Goal: Task Accomplishment & Management: Manage account settings

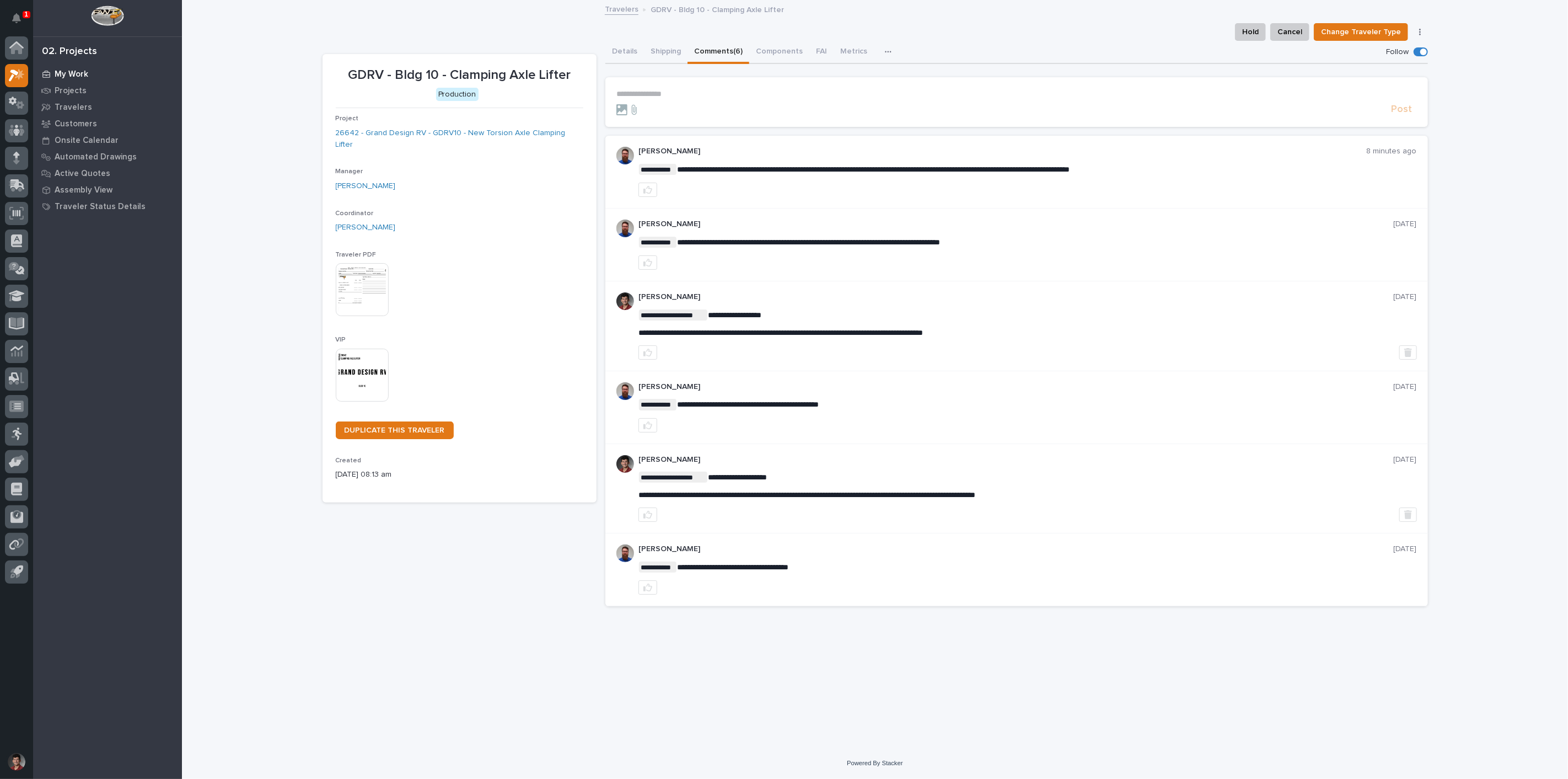
click at [63, 72] on p "My Work" at bounding box center [71, 74] width 34 height 10
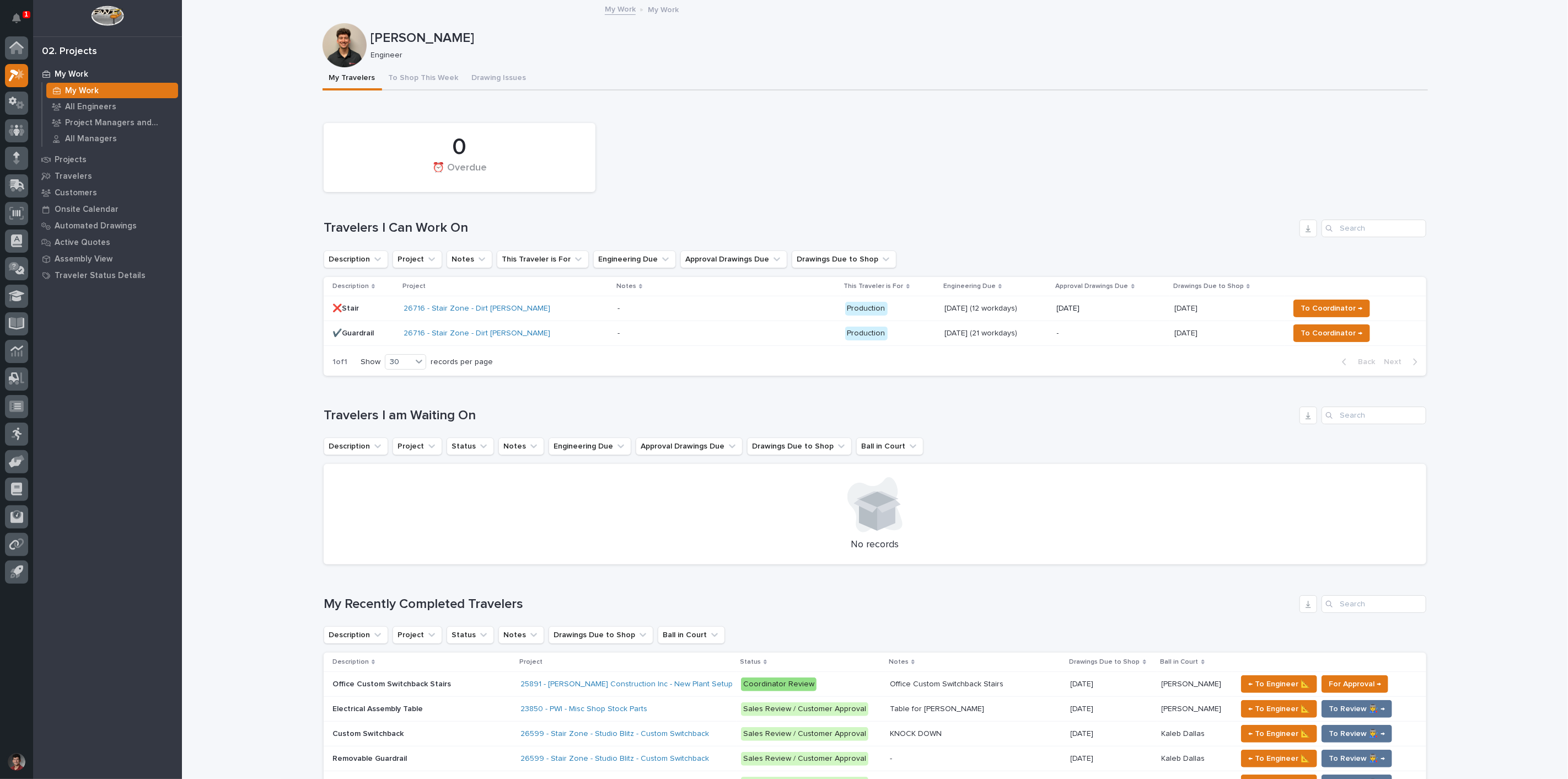
click at [699, 181] on div "0 ⏰ Overdue" at bounding box center [875, 157] width 1114 height 80
click at [7, 8] on div "1" at bounding box center [16, 20] width 23 height 32
click at [10, 12] on button "Notifications" at bounding box center [16, 18] width 23 height 23
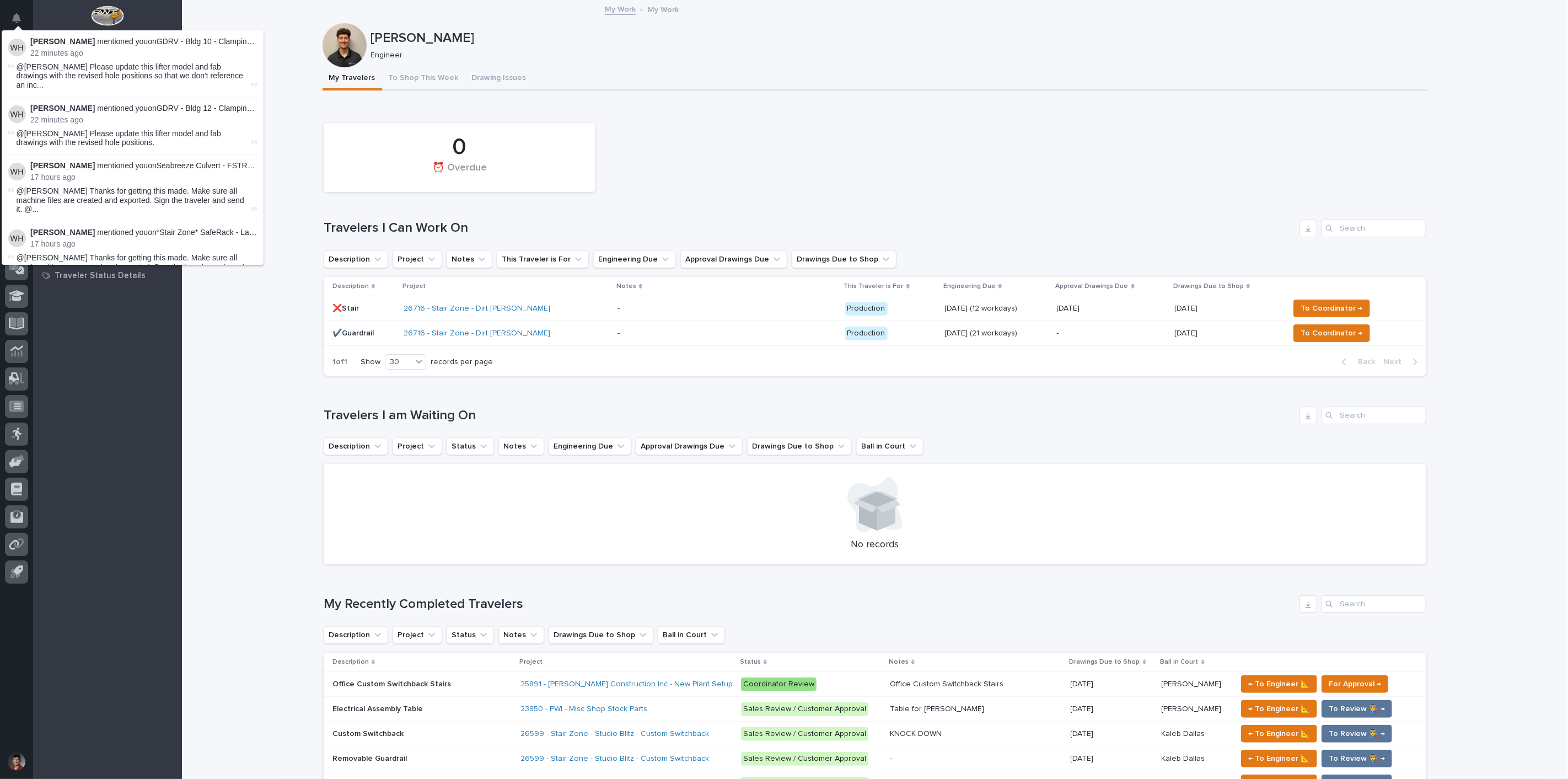
click at [660, 163] on div "0 ⏰ Overdue" at bounding box center [875, 157] width 1114 height 80
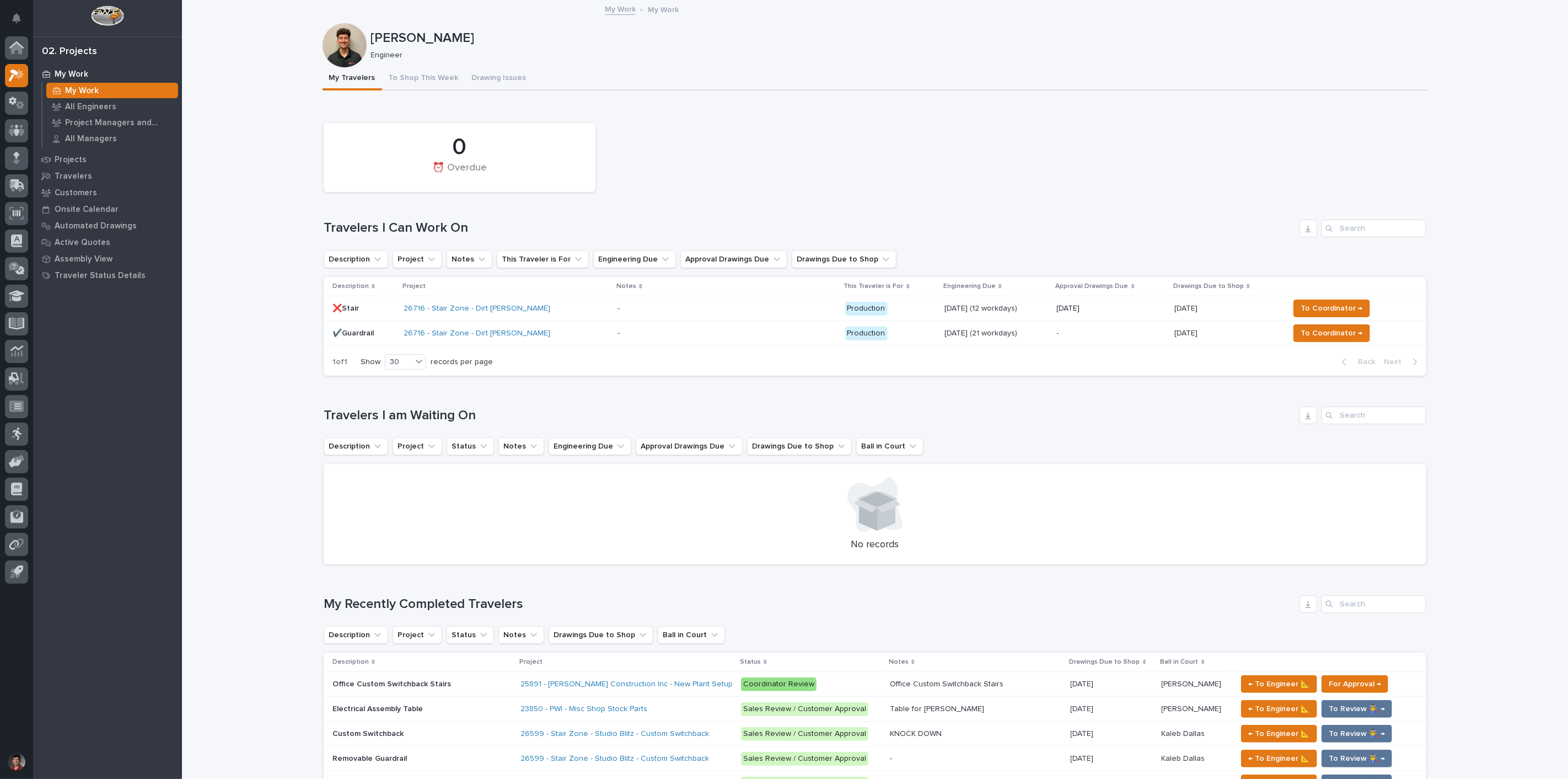
click at [769, 168] on div "0 ⏰ Overdue" at bounding box center [875, 157] width 1114 height 80
click at [417, 72] on button "To Shop This Week" at bounding box center [423, 79] width 83 height 23
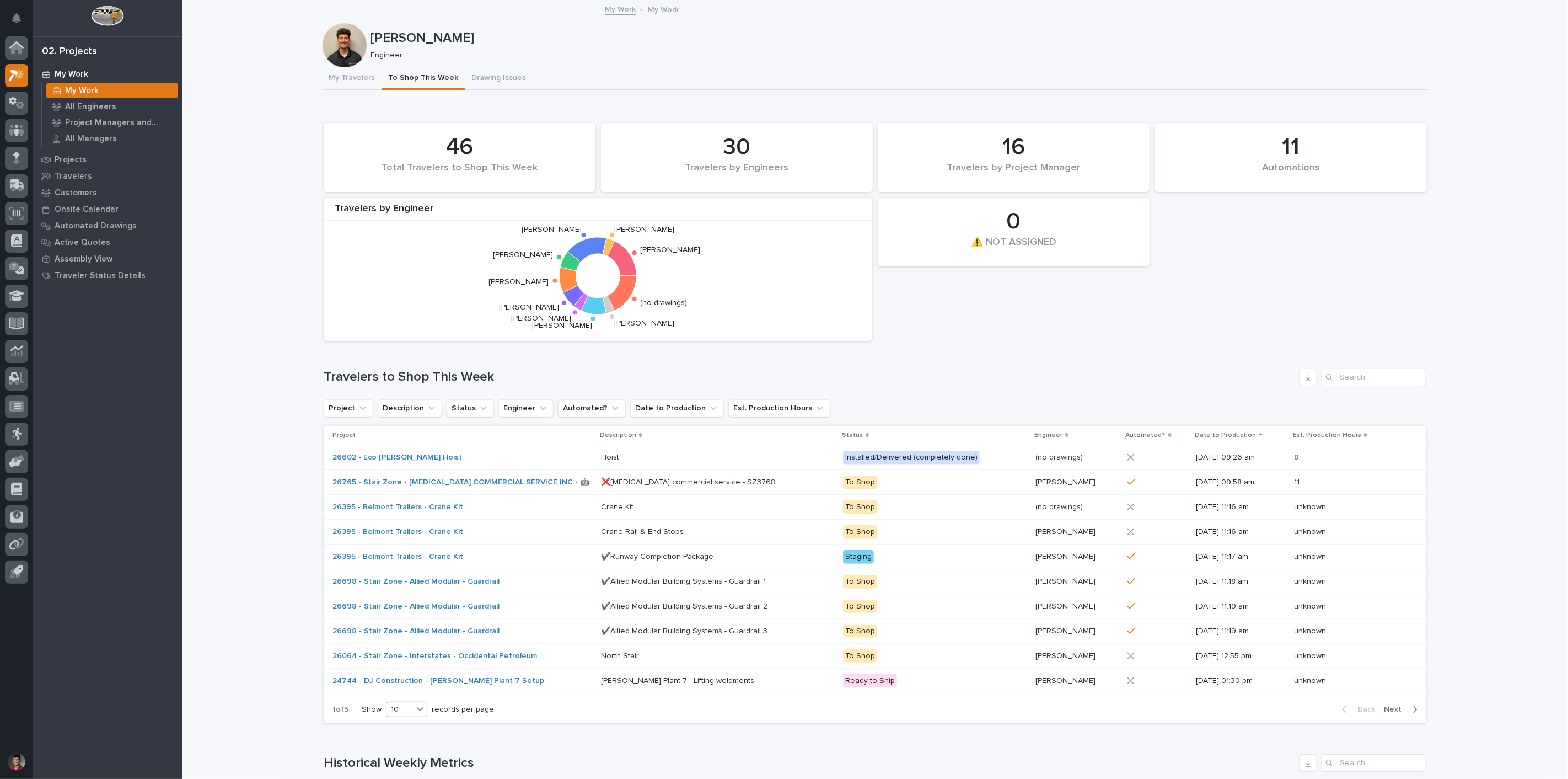
click at [413, 710] on div at bounding box center [420, 709] width 13 height 13
click at [409, 748] on div "30" at bounding box center [403, 751] width 40 height 13
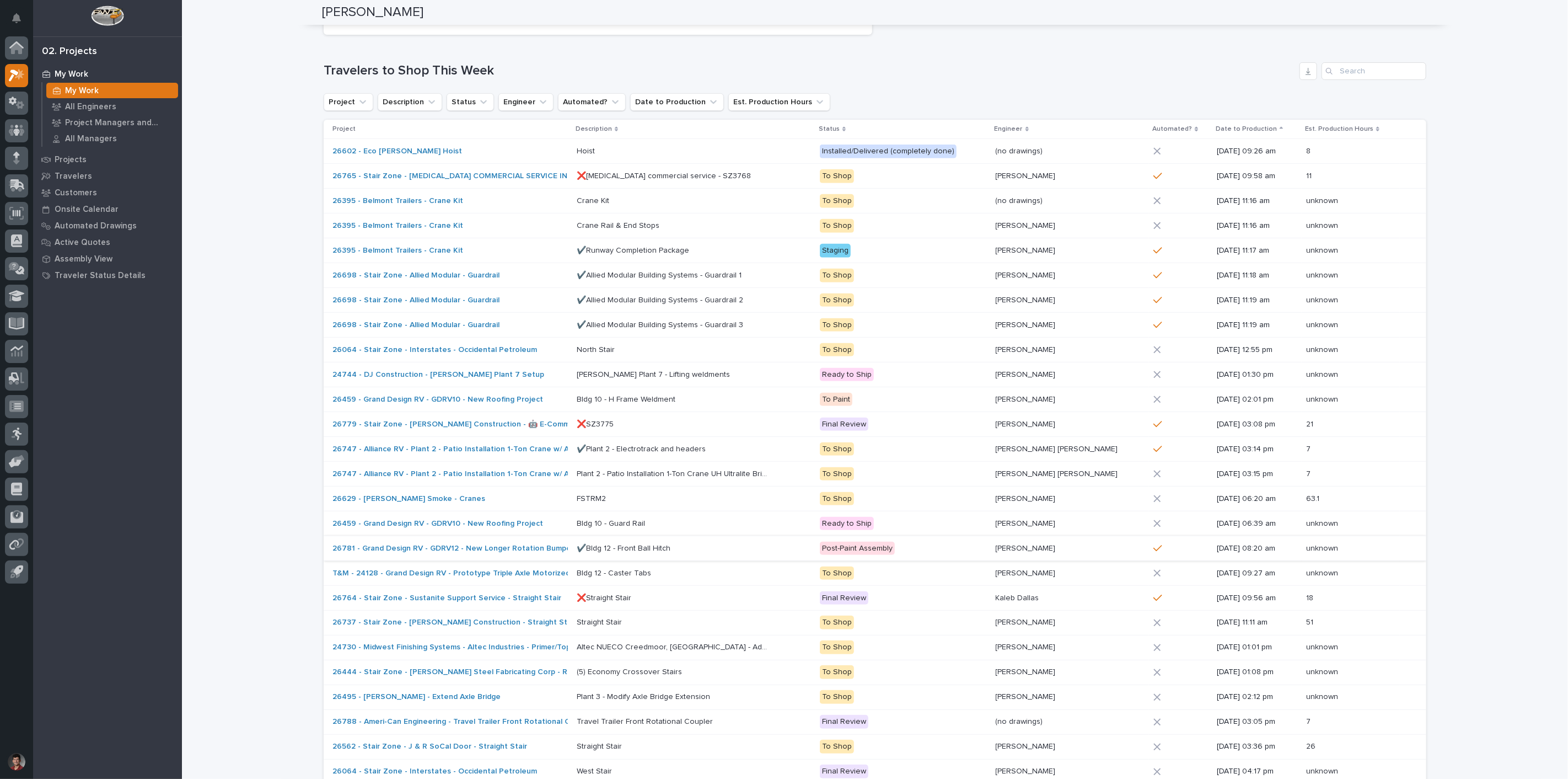
scroll to position [551, 0]
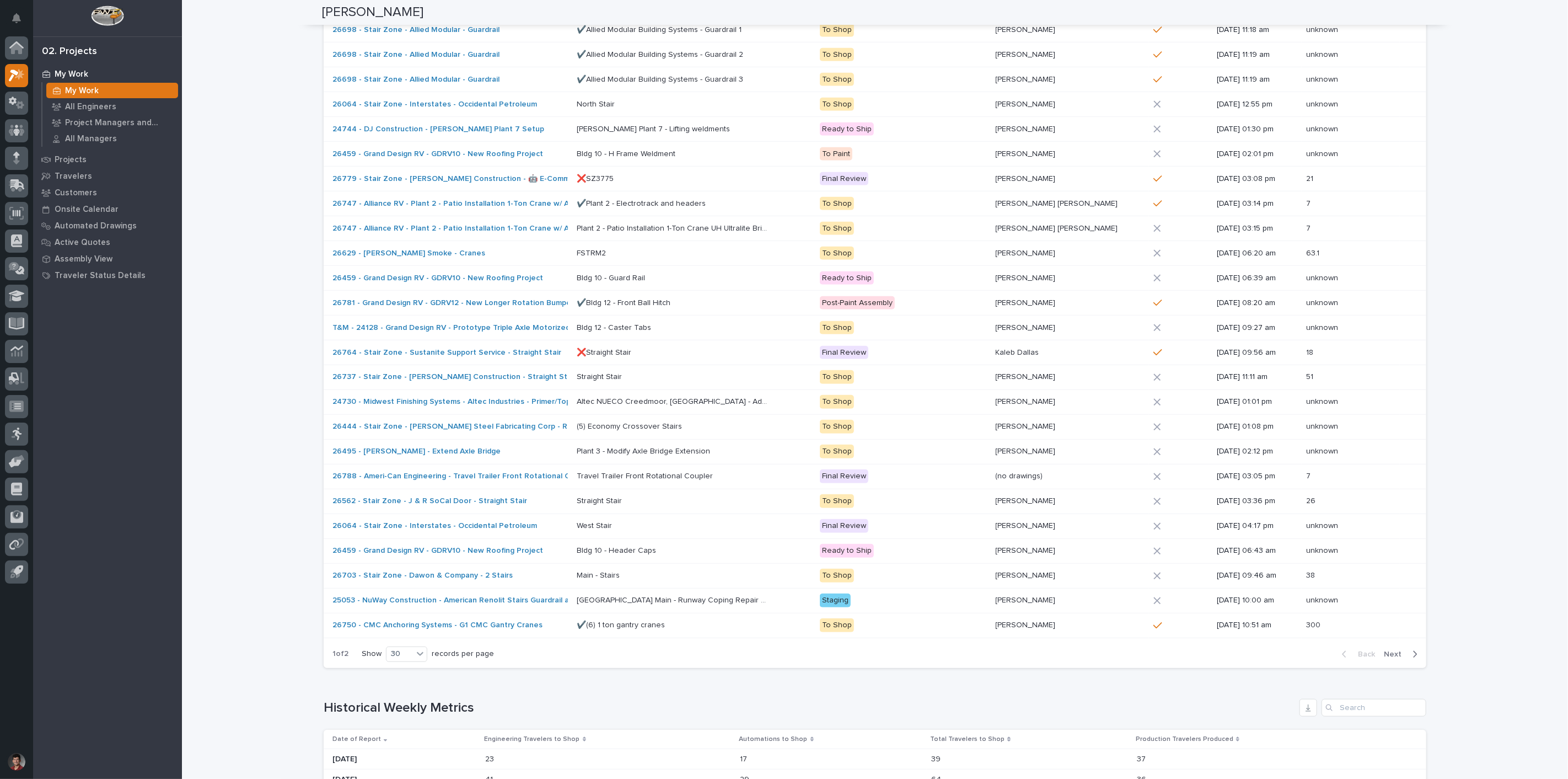
click at [1413, 651] on icon "button" at bounding box center [1415, 654] width 5 height 10
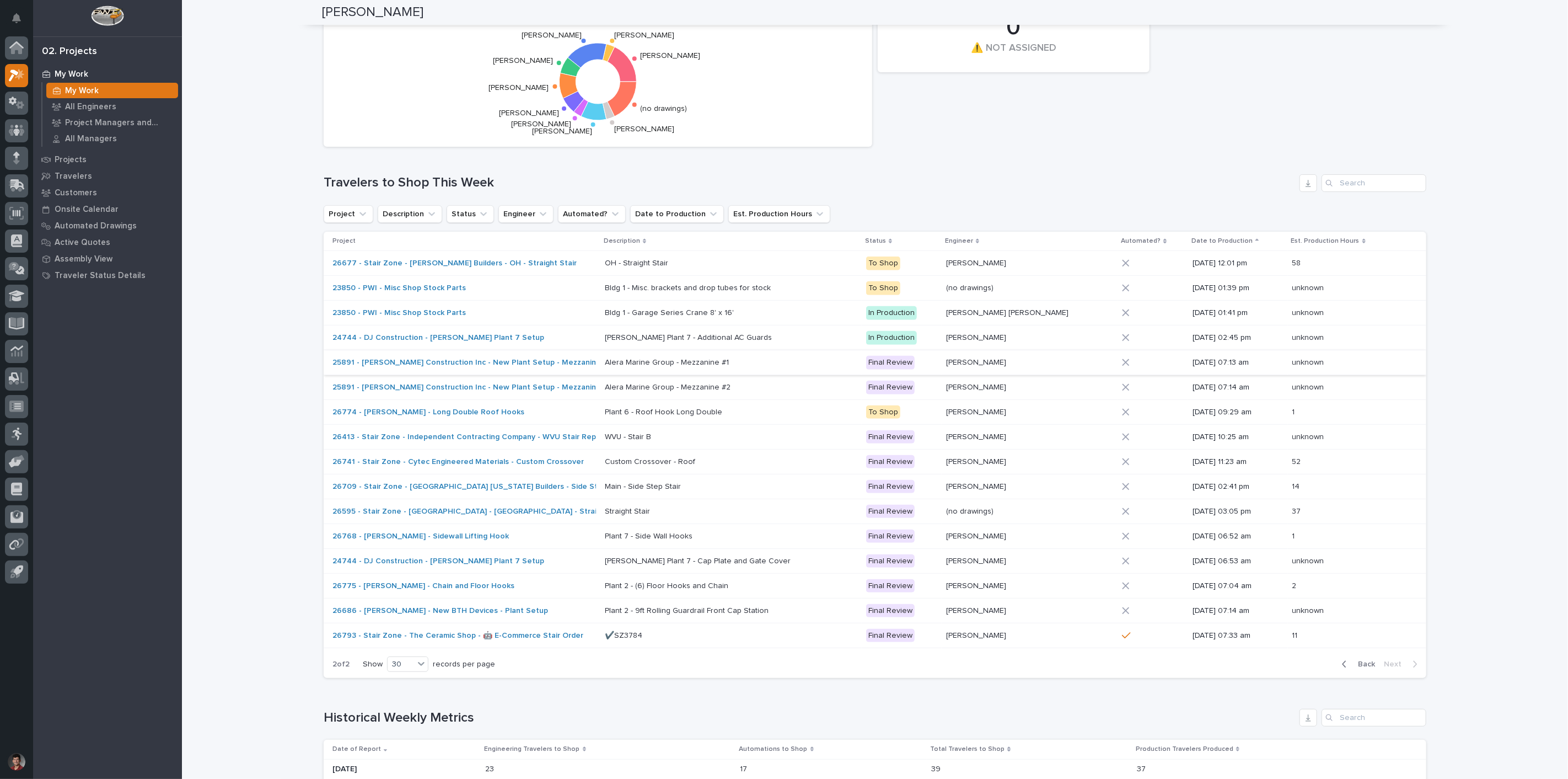
scroll to position [10, 0]
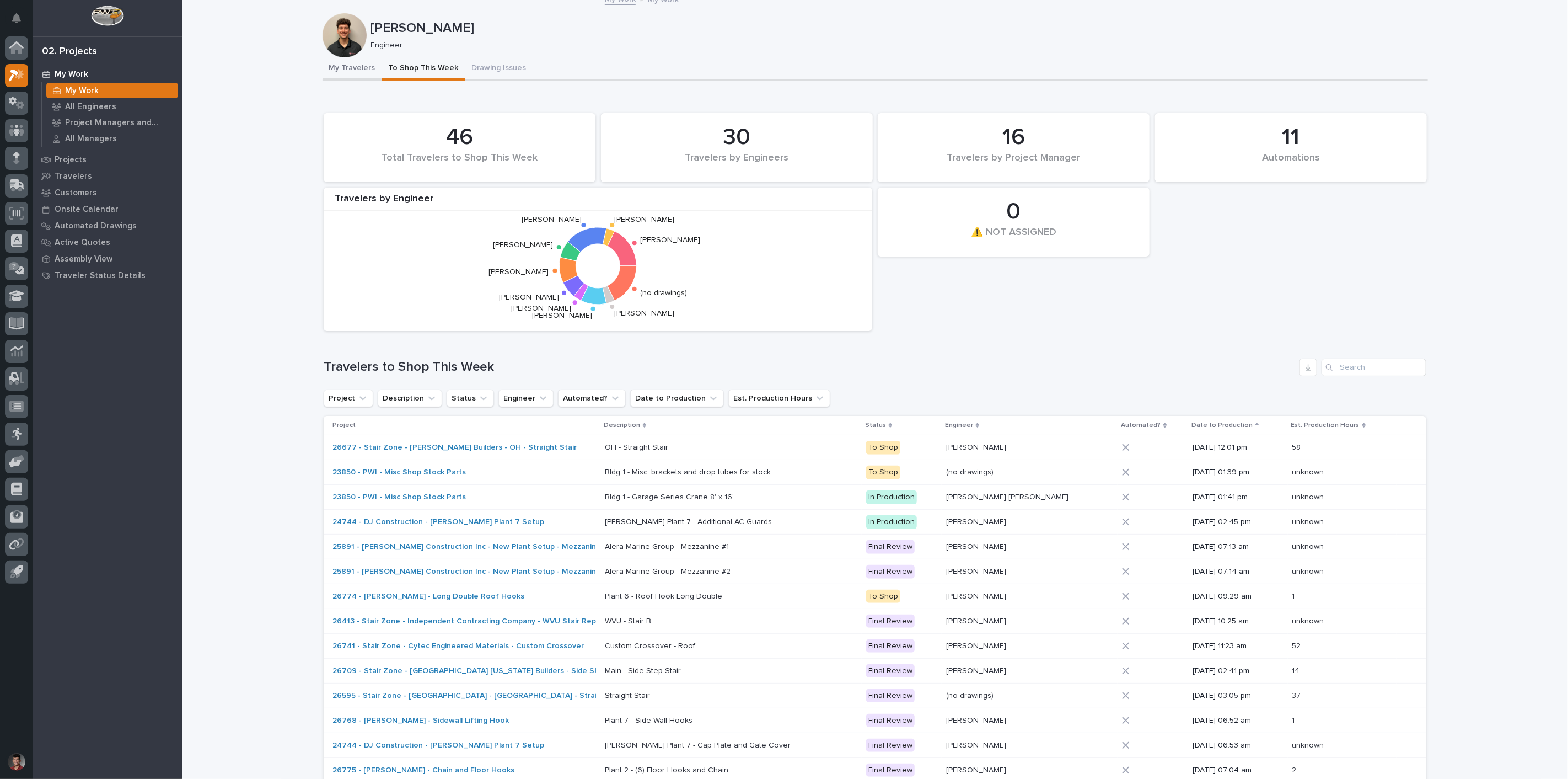
click at [354, 69] on button "My Travelers" at bounding box center [352, 69] width 59 height 23
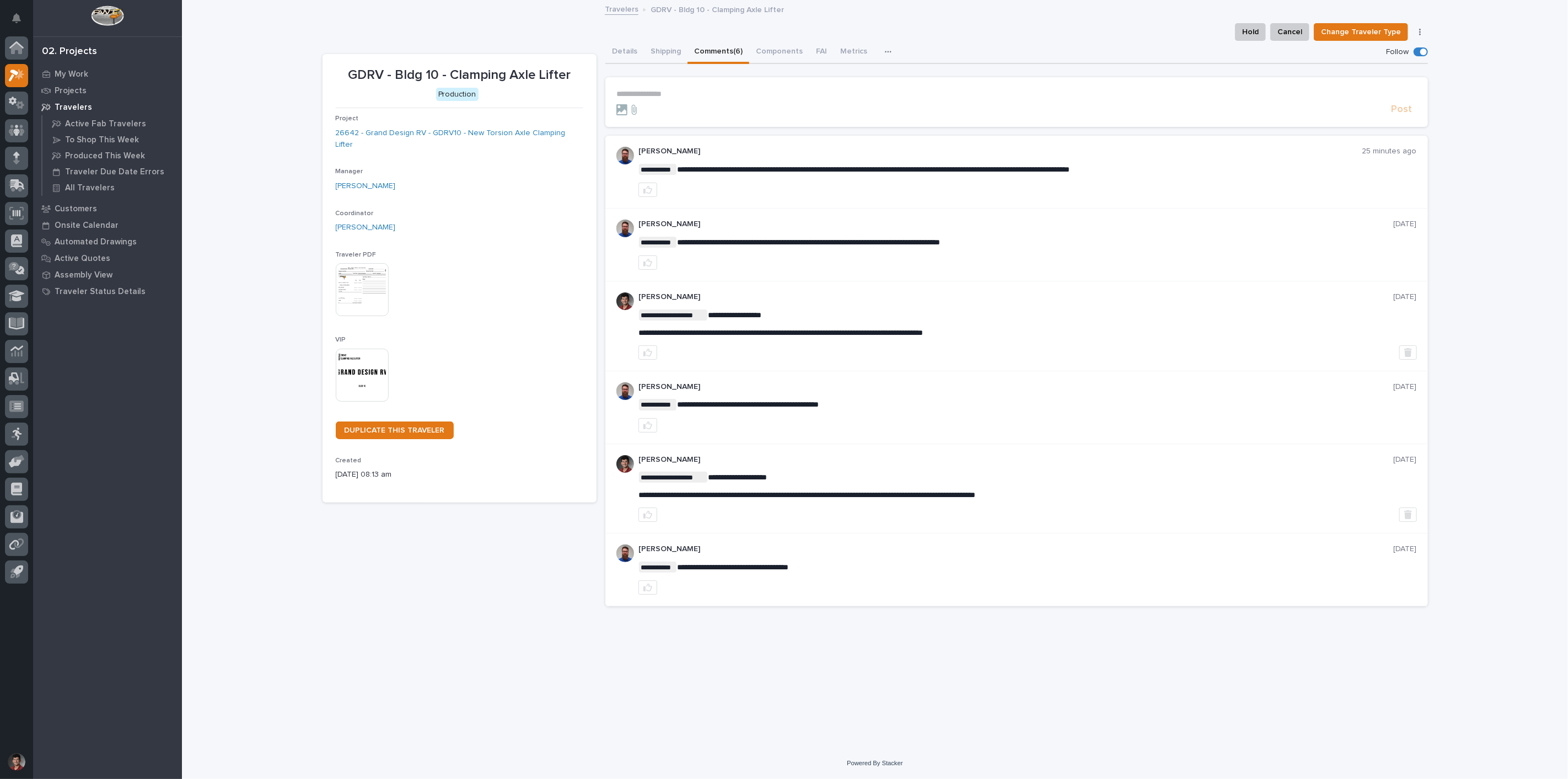
click at [666, 90] on p "**********" at bounding box center [1016, 93] width 801 height 9
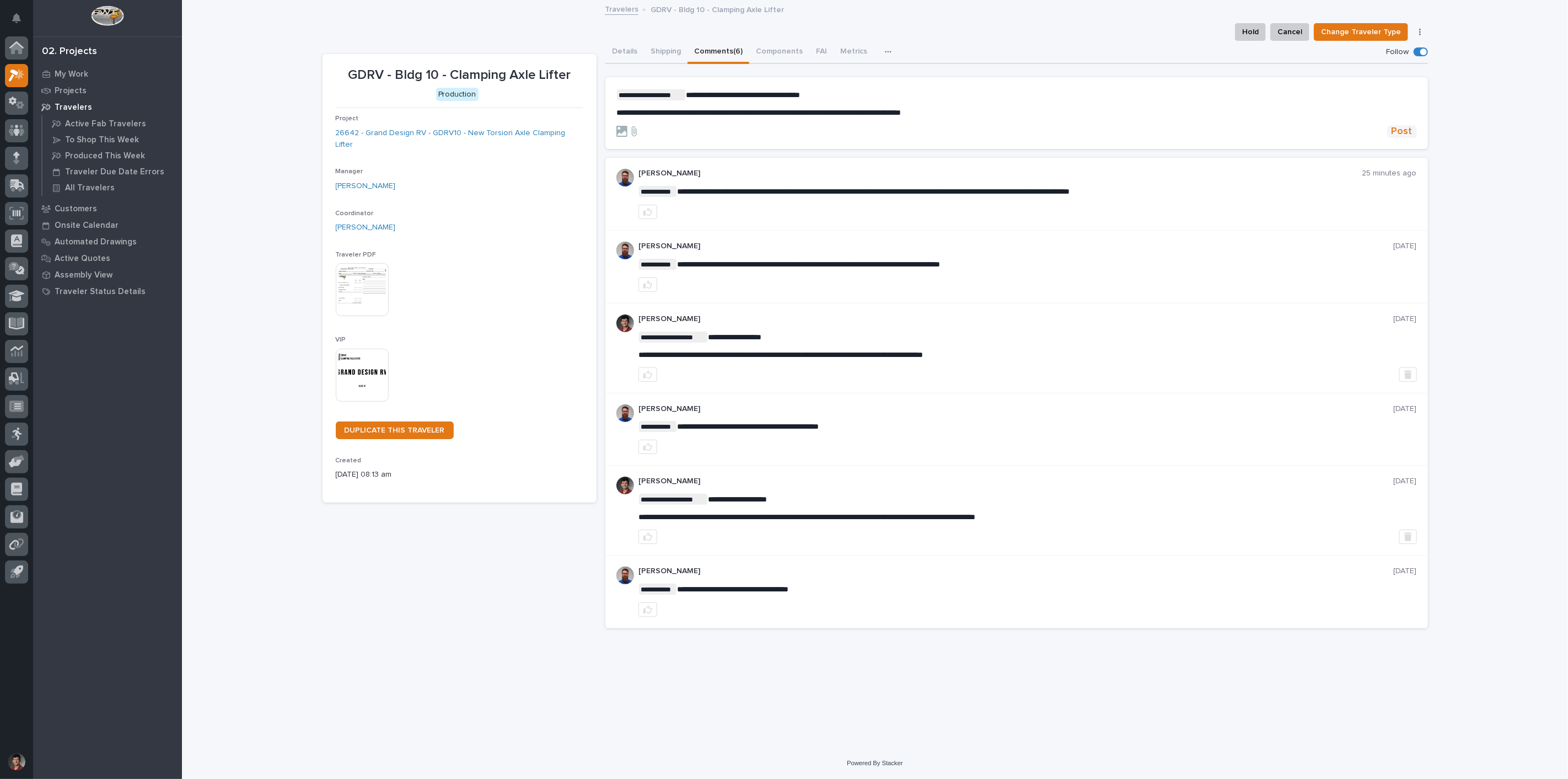
click at [1396, 130] on span "Post" at bounding box center [1401, 131] width 21 height 12
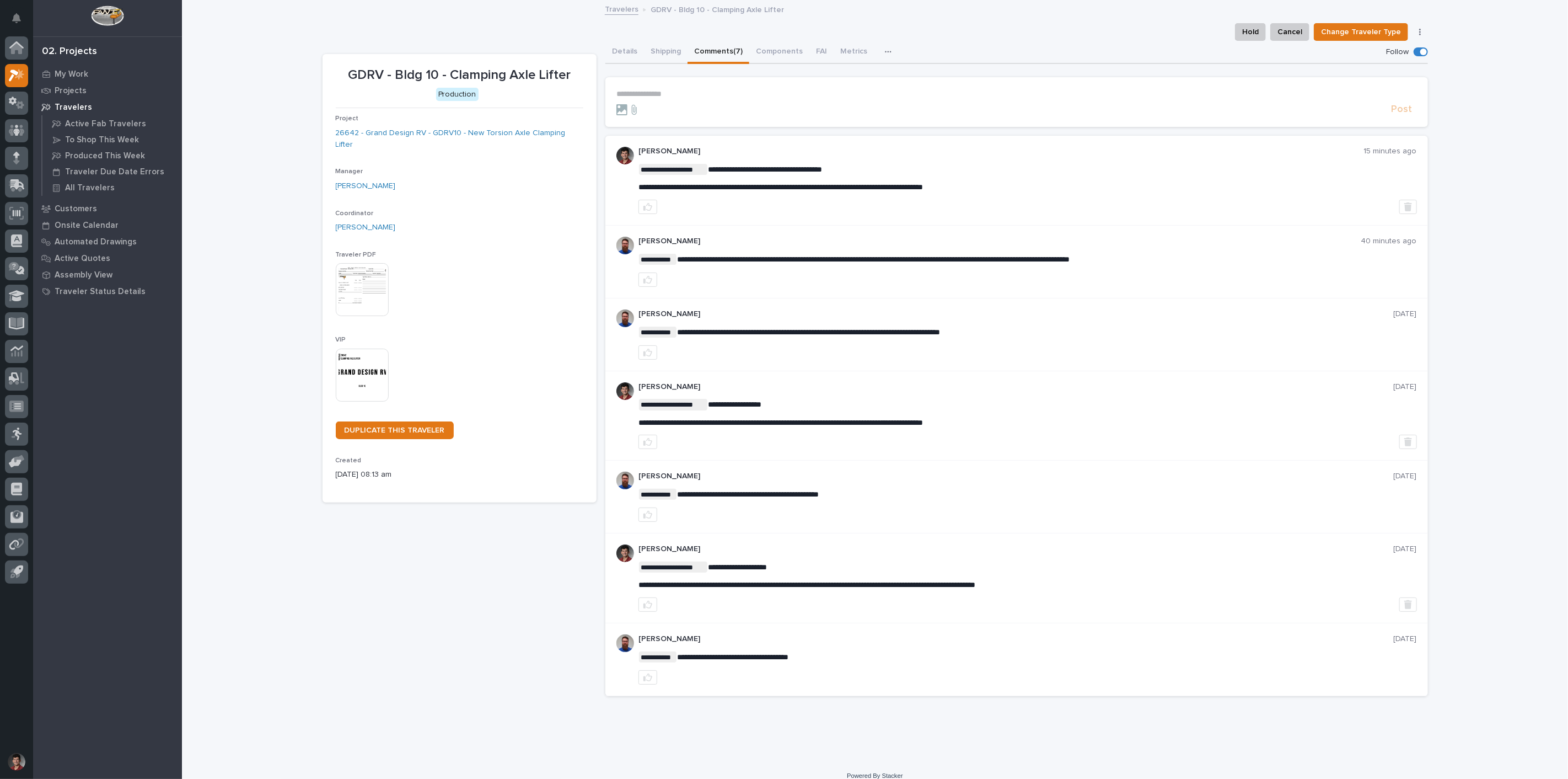
click at [84, 106] on p "Travelers" at bounding box center [73, 107] width 37 height 10
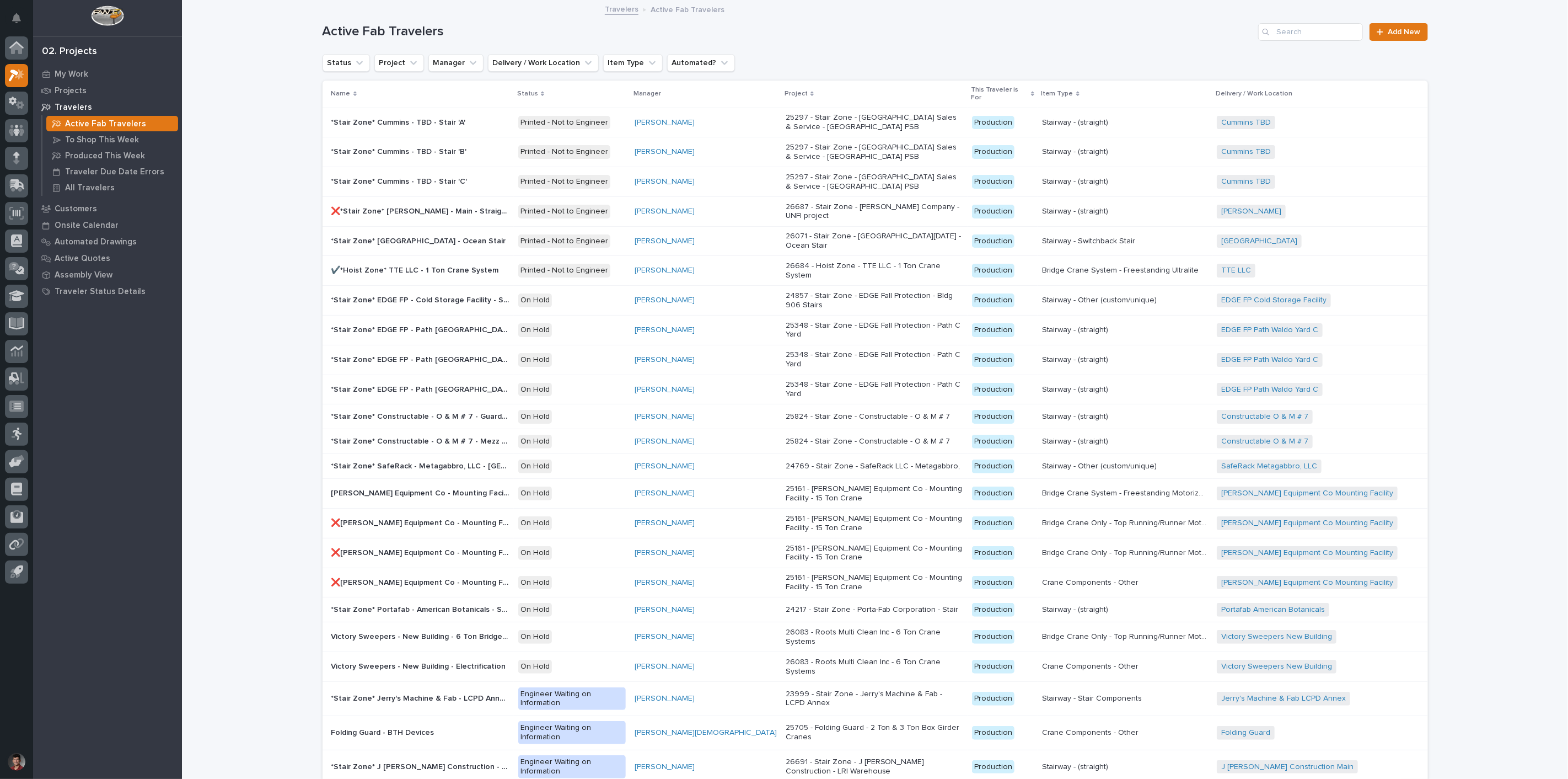
click at [1314, 22] on div "Active Fab Travelers Add New" at bounding box center [875, 27] width 1105 height 53
click at [1313, 26] on input "Search" at bounding box center [1310, 31] width 105 height 17
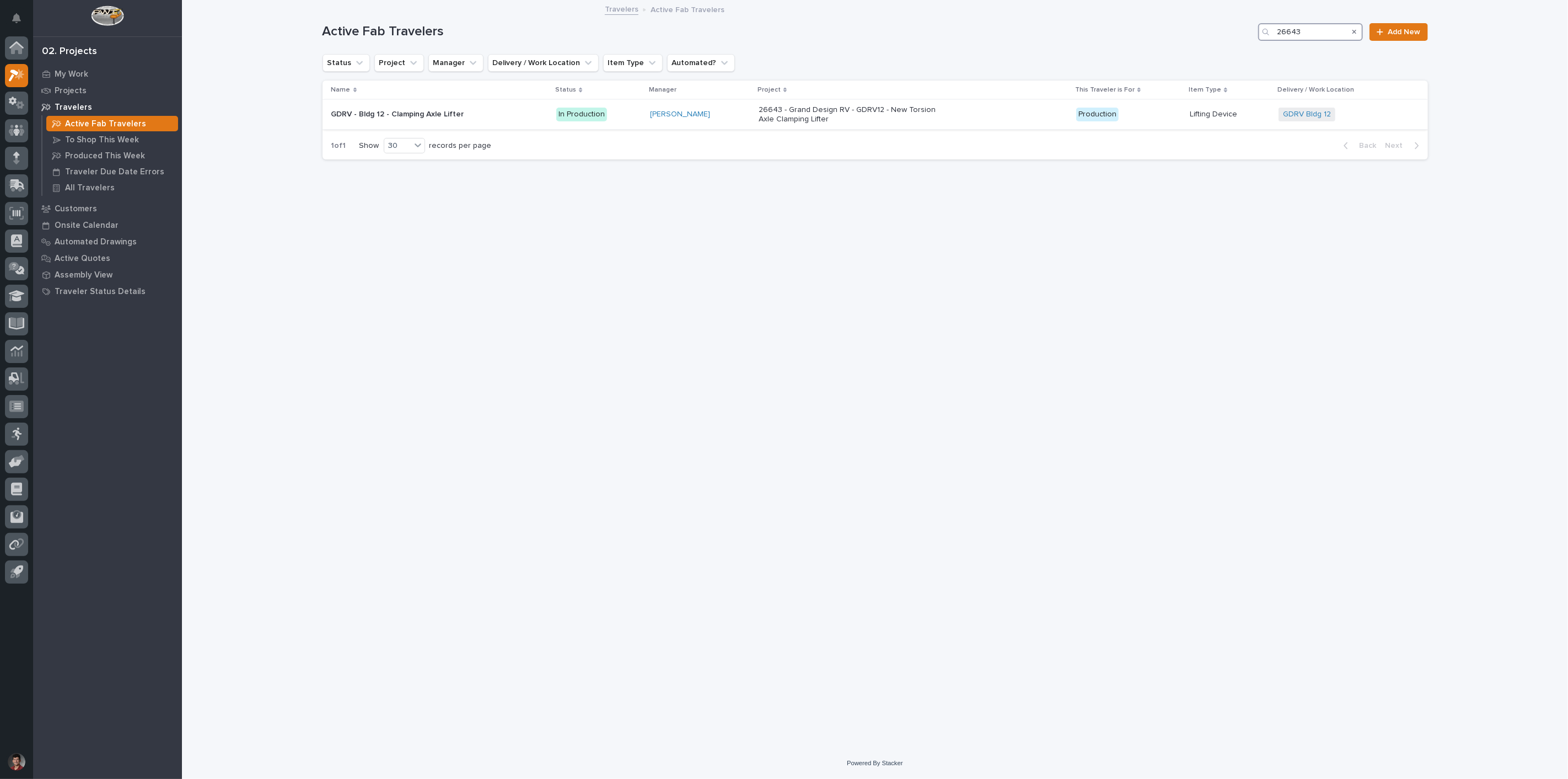
type input "26643"
click at [483, 111] on p at bounding box center [428, 114] width 193 height 9
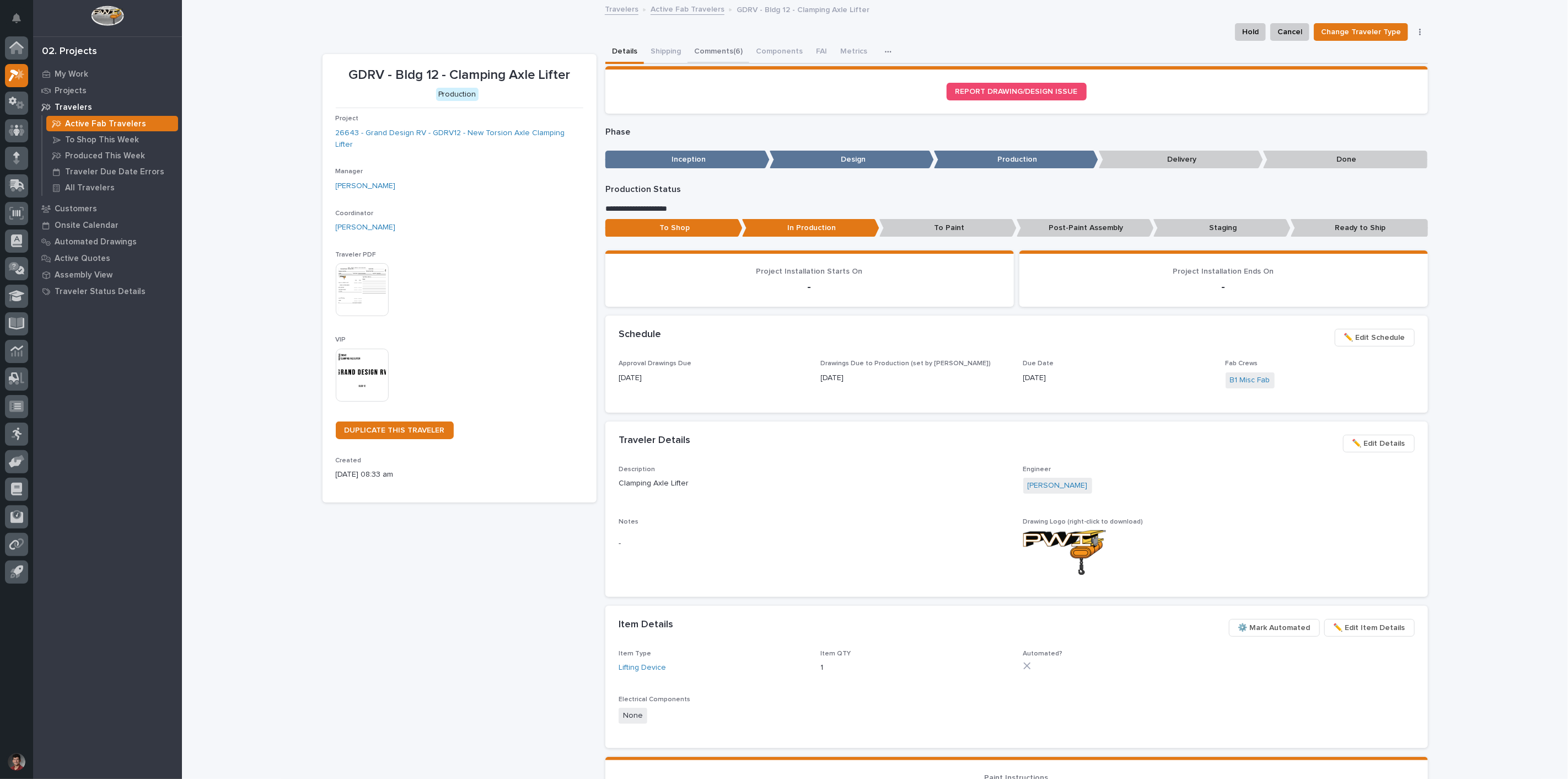
click at [724, 53] on button "Comments (6)" at bounding box center [718, 52] width 62 height 23
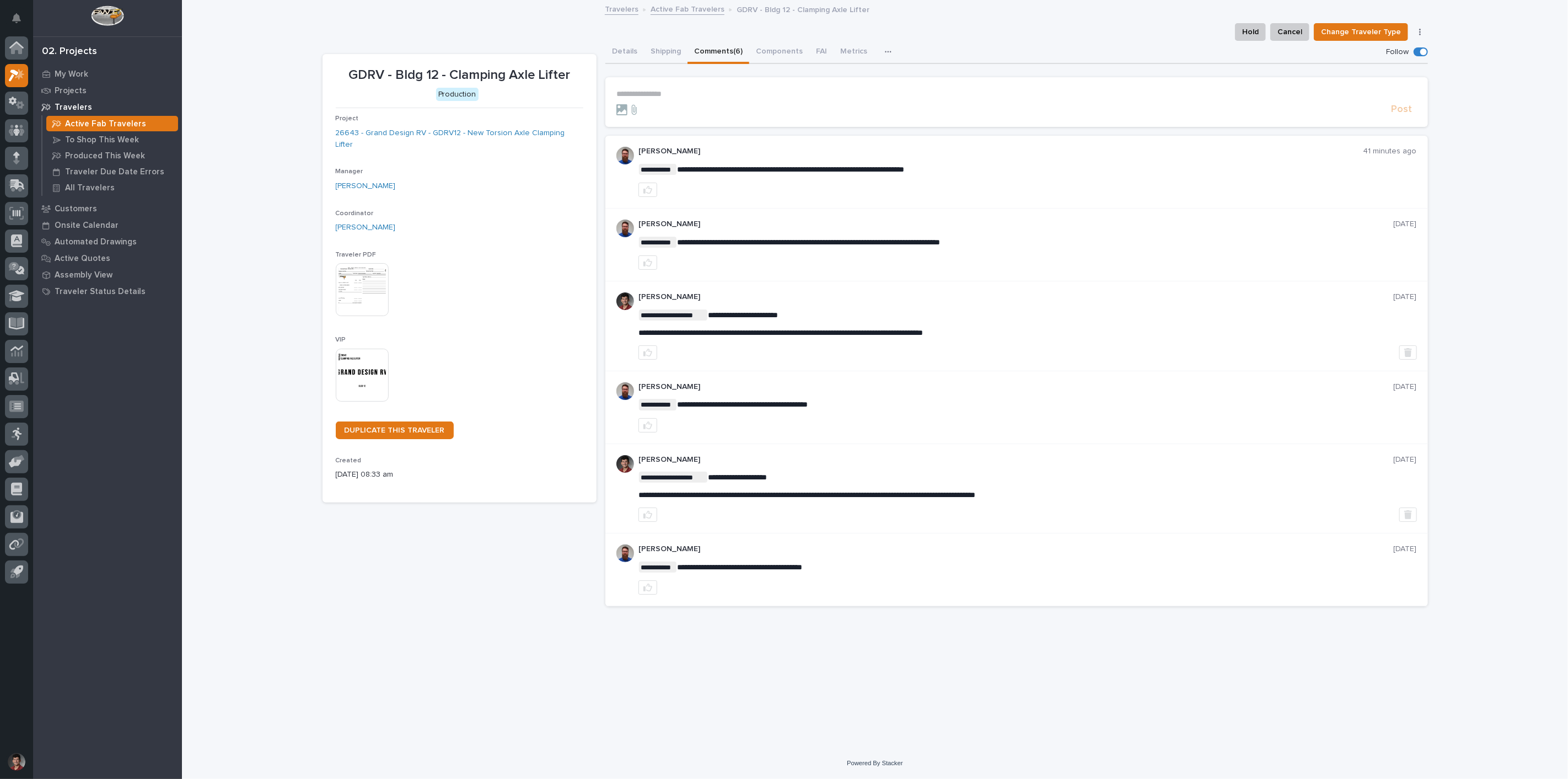
click at [654, 92] on p "**********" at bounding box center [1016, 93] width 801 height 9
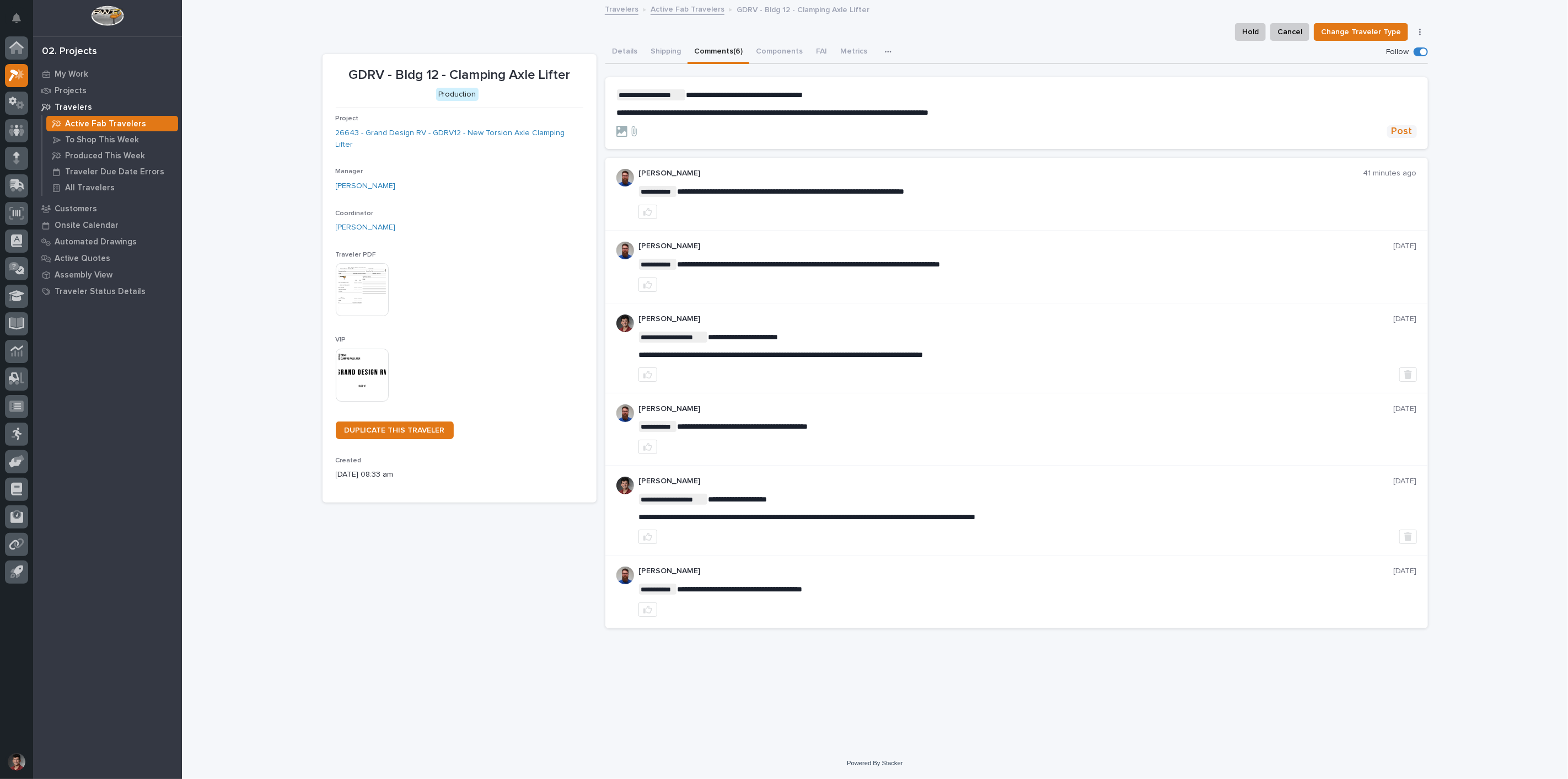
click at [1416, 125] on button "Post" at bounding box center [1402, 131] width 30 height 12
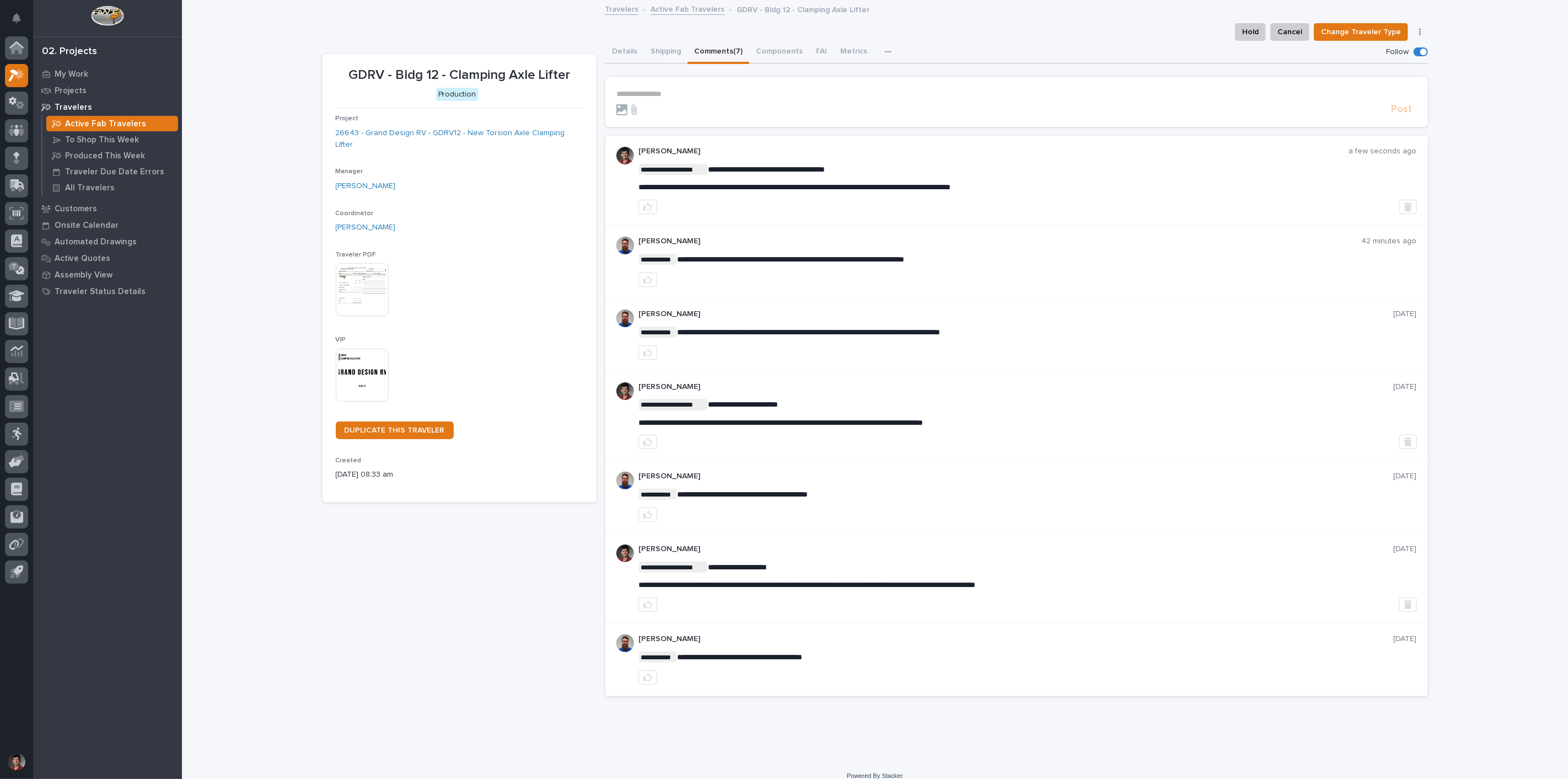
click at [68, 117] on div "Active Fab Travelers" at bounding box center [112, 123] width 132 height 16
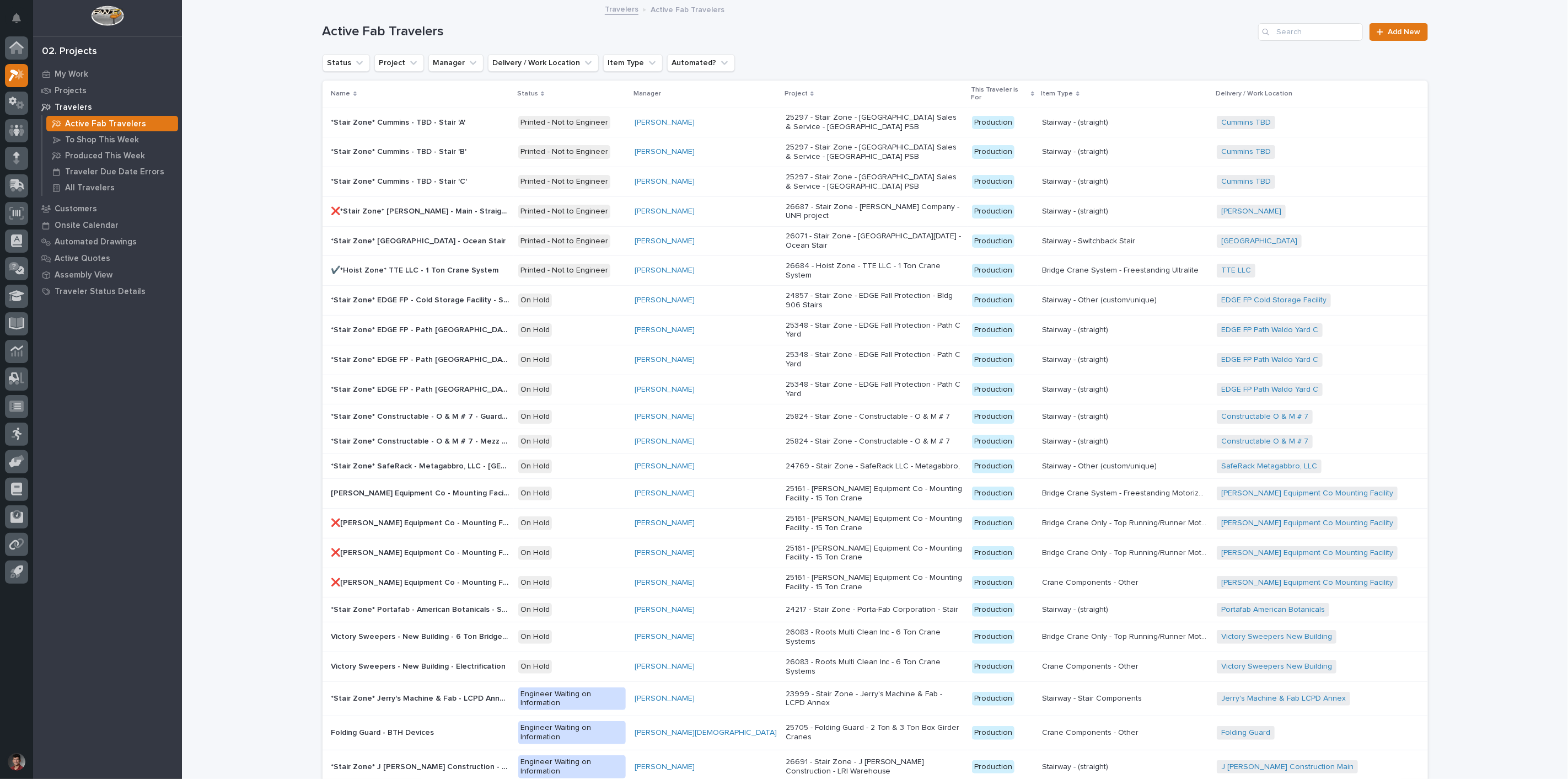
click at [1270, 34] on div "Search" at bounding box center [1266, 31] width 17 height 17
click at [1285, 28] on input "Search" at bounding box center [1310, 31] width 105 height 17
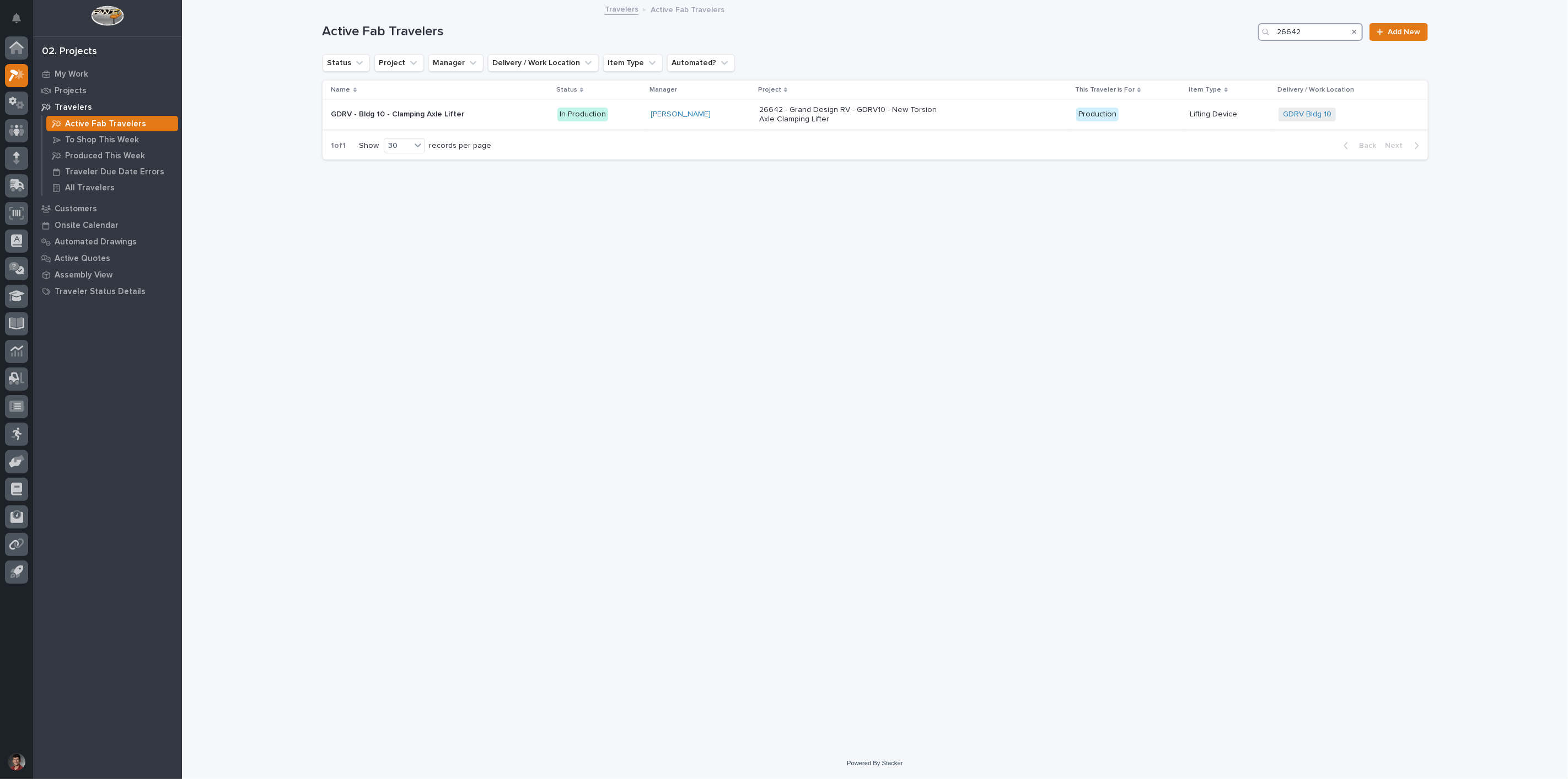
type input "26642"
click at [608, 113] on div "In Production" at bounding box center [583, 114] width 51 height 14
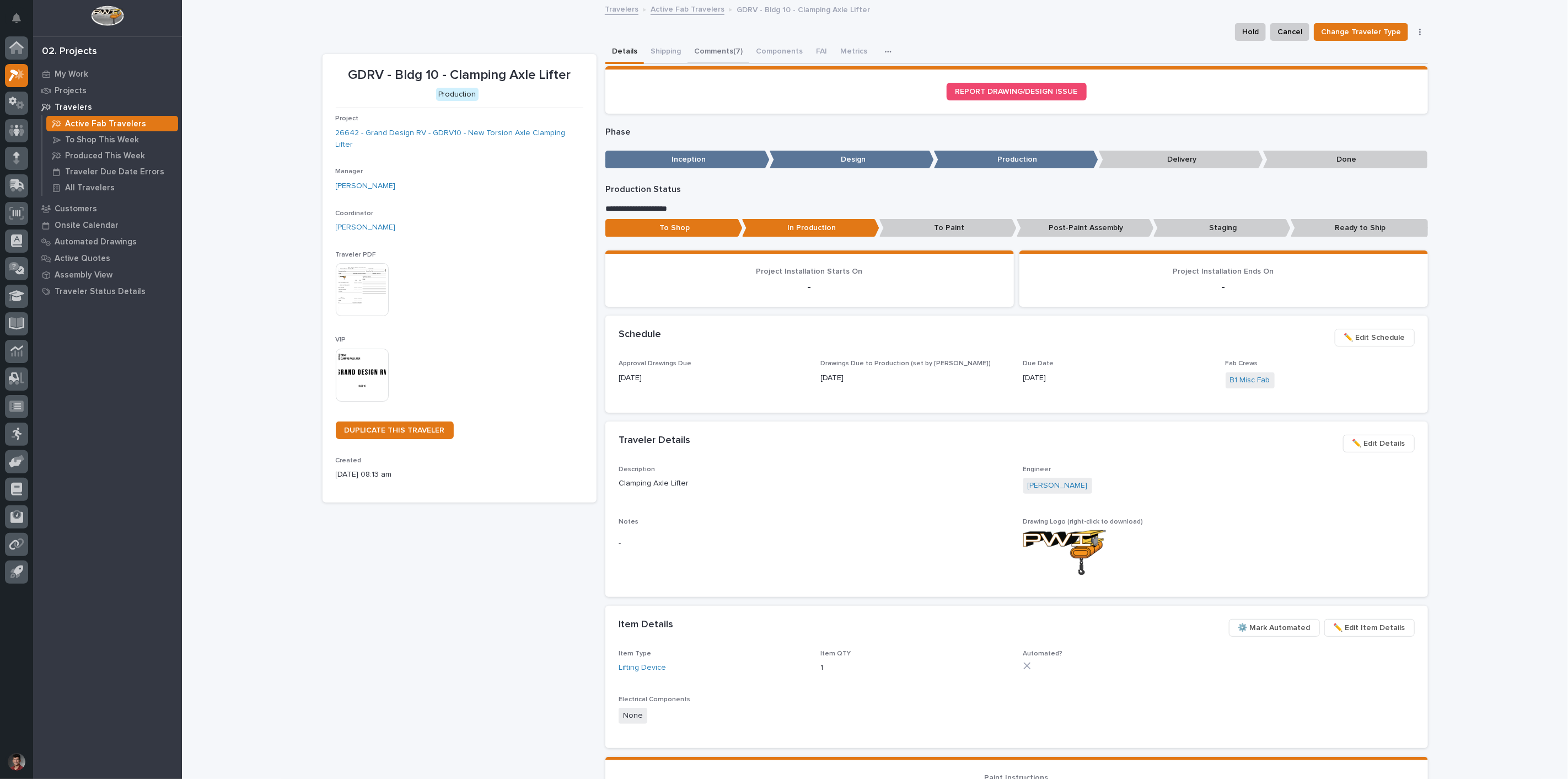
click at [709, 53] on button "Comments (7)" at bounding box center [718, 52] width 62 height 23
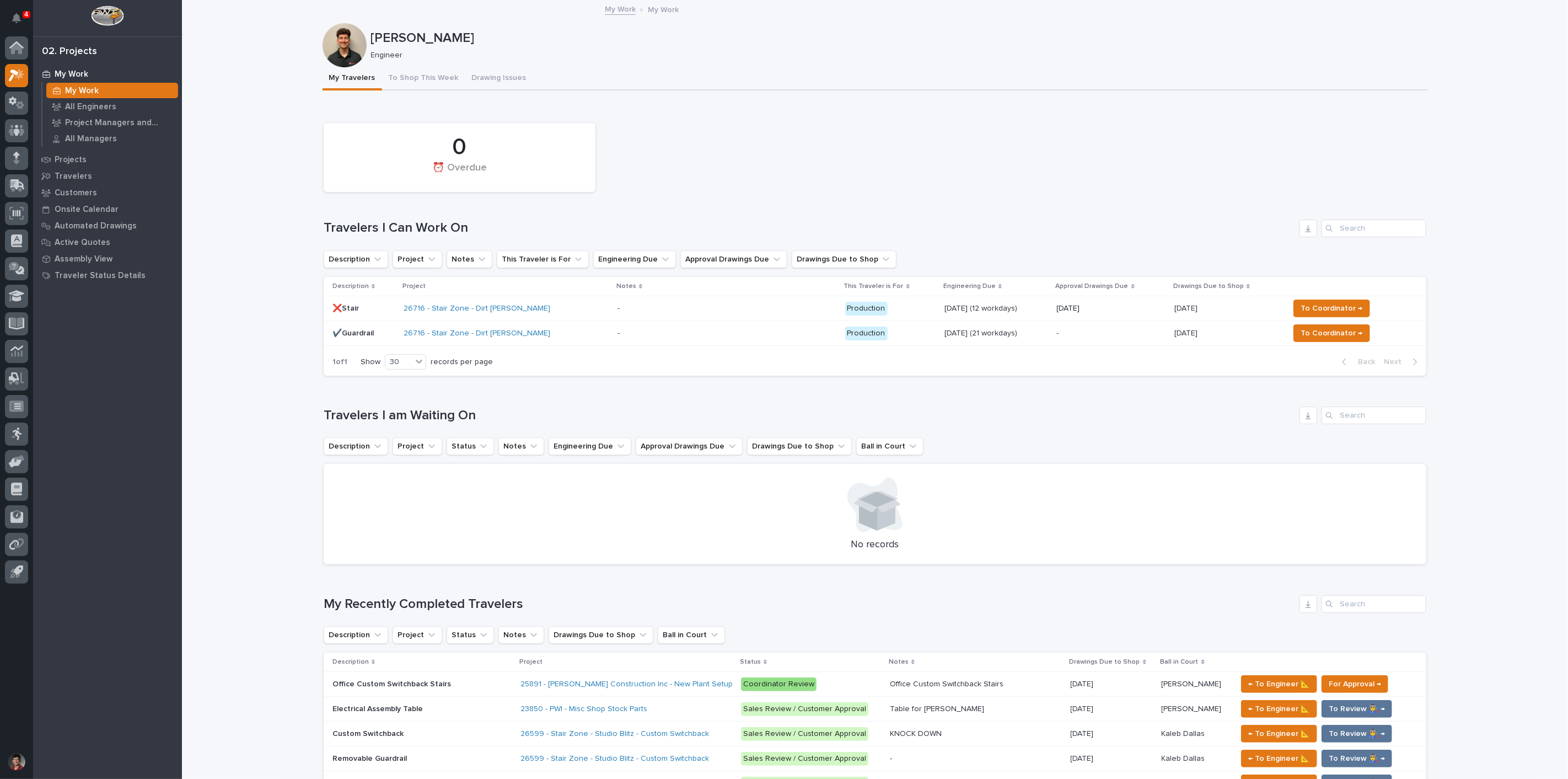
click at [733, 186] on div "0 ⏰ Overdue" at bounding box center [875, 157] width 1114 height 80
click at [12, 13] on icon "Notifications" at bounding box center [16, 18] width 9 height 10
click at [803, 168] on div "0 ⏰ Overdue" at bounding box center [875, 157] width 1114 height 80
click at [102, 111] on p "All Engineers" at bounding box center [91, 107] width 51 height 10
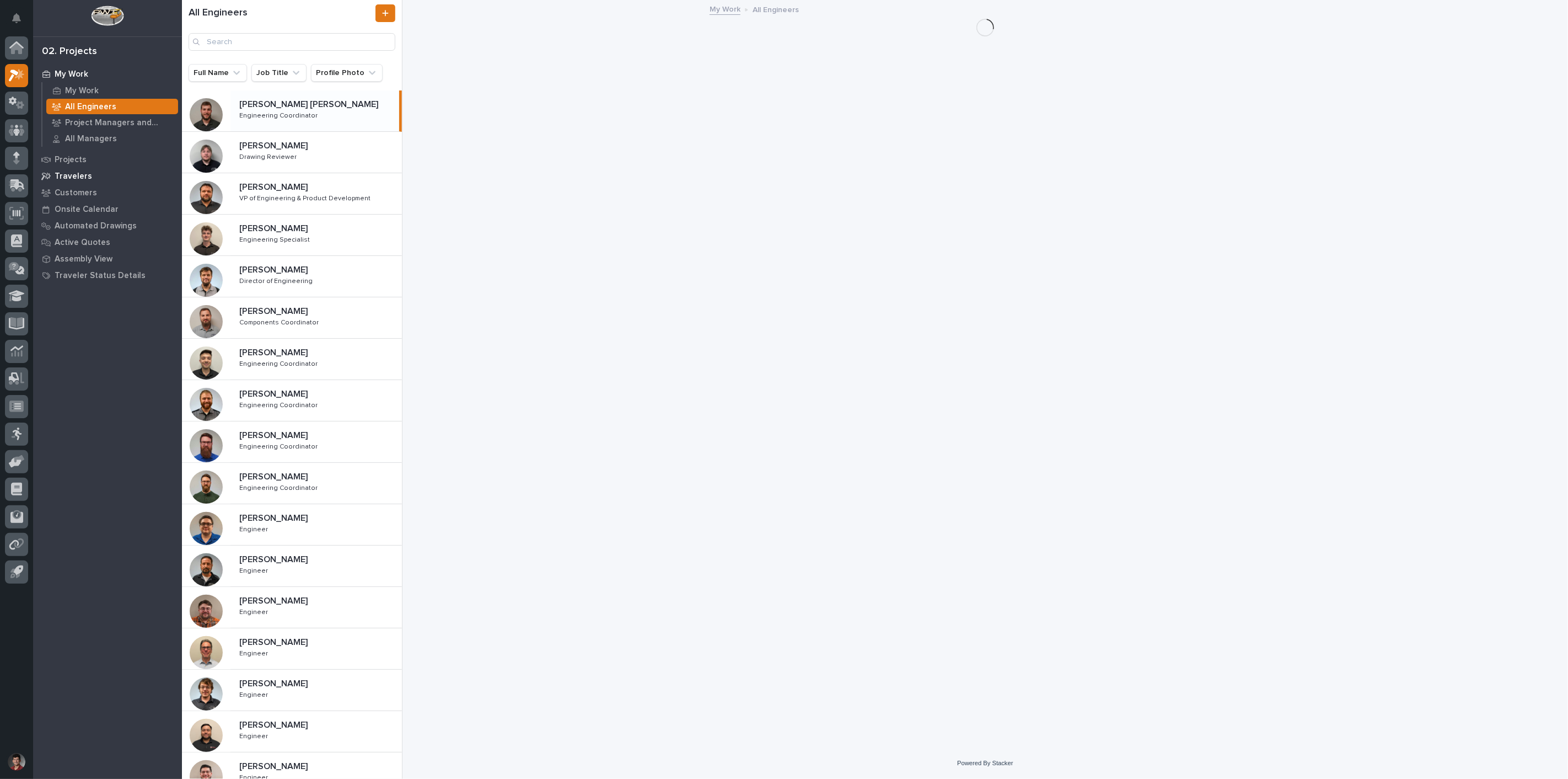
click at [76, 172] on p "Travelers" at bounding box center [73, 177] width 37 height 10
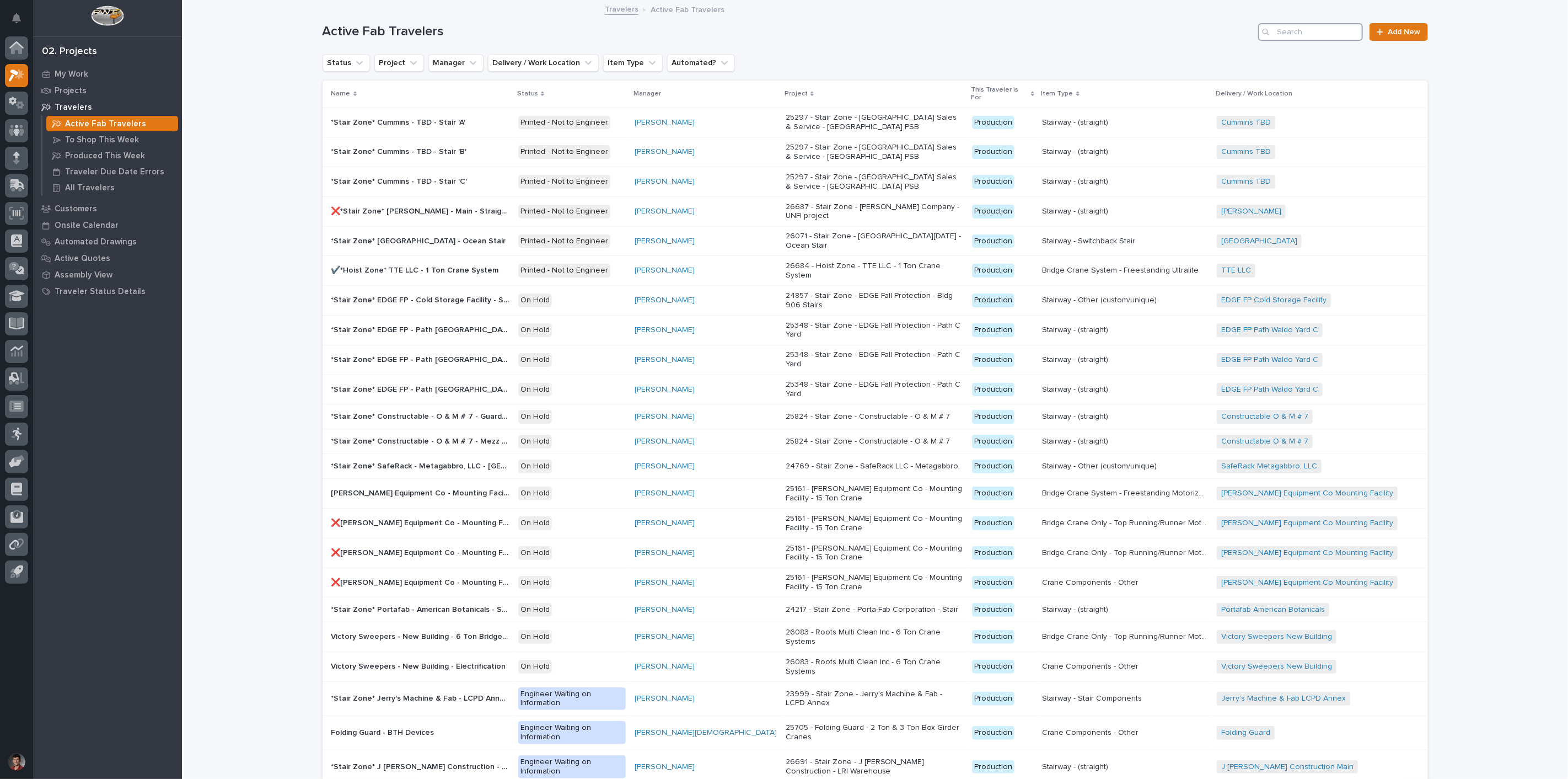
click at [1278, 29] on input "Search" at bounding box center [1310, 31] width 105 height 17
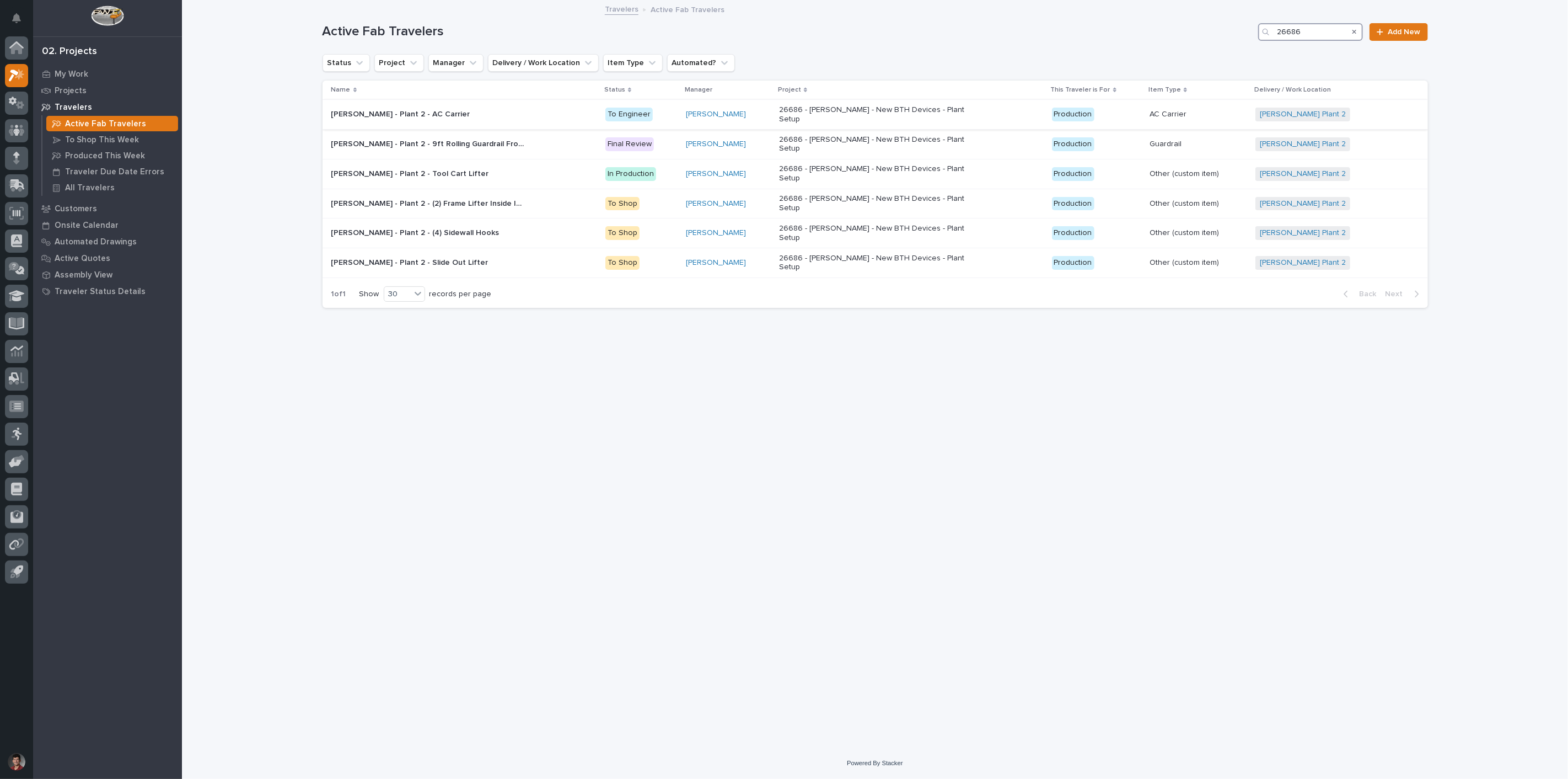
type input "26686"
click at [1019, 112] on div "26686 - [PERSON_NAME] - New BTH Devices - Plant Setup" at bounding box center [911, 114] width 264 height 27
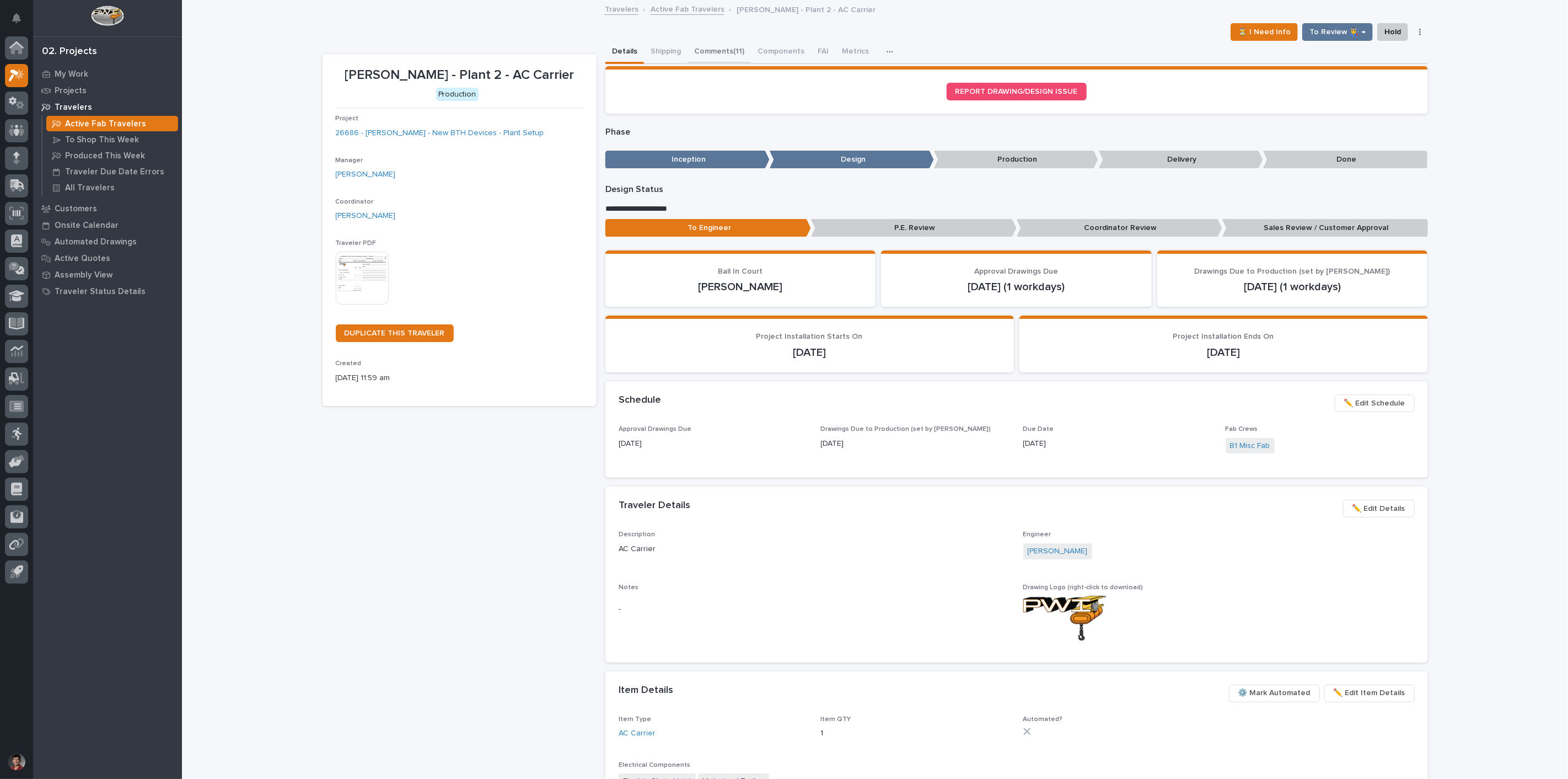
click at [718, 58] on button "Comments (11)" at bounding box center [719, 52] width 64 height 23
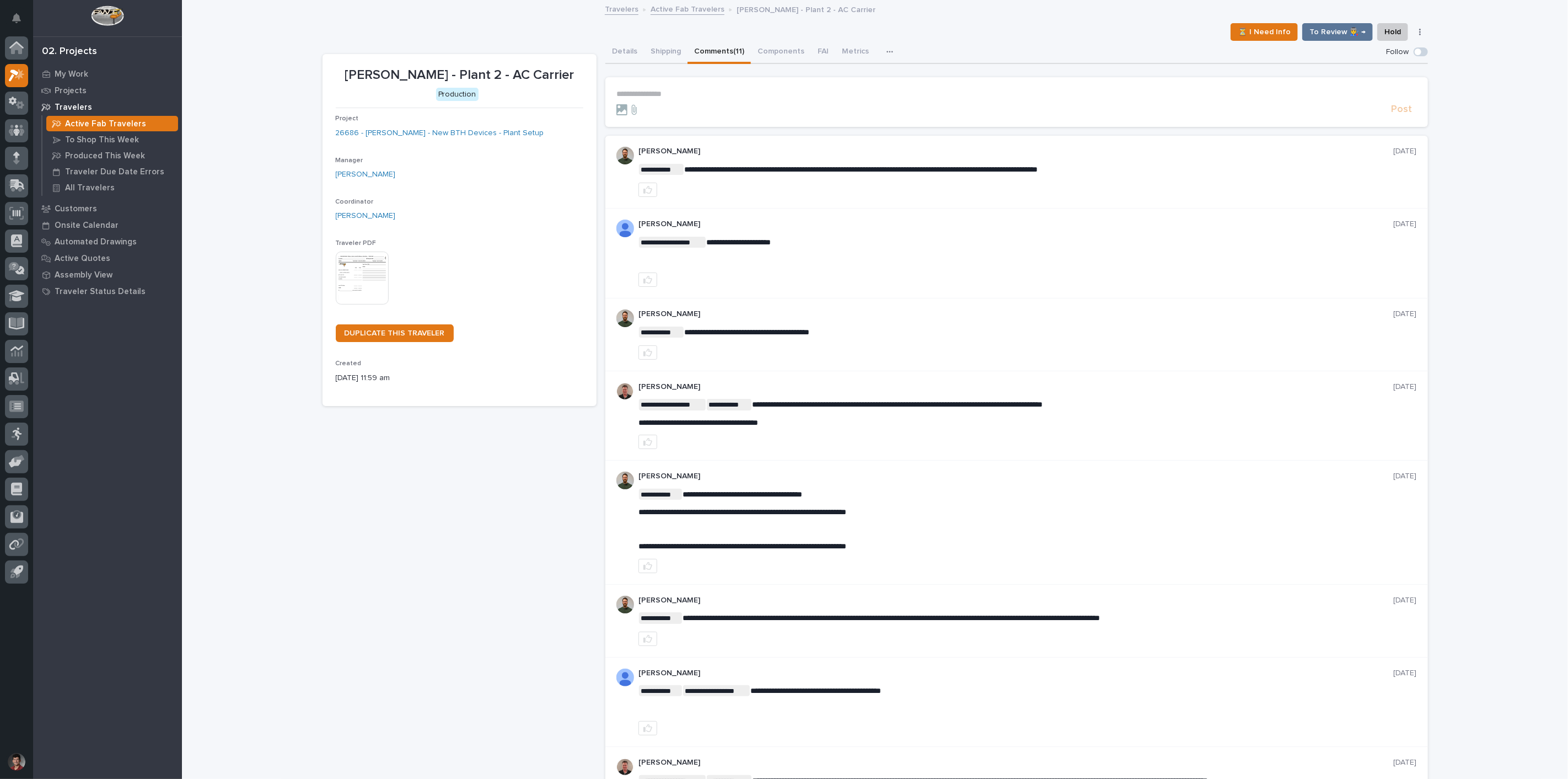
drag, startPoint x: 711, startPoint y: 330, endPoint x: 732, endPoint y: 327, distance: 21.2
click at [883, 335] on p "**********" at bounding box center [1028, 332] width 779 height 11
click at [873, 172] on span "**********" at bounding box center [861, 169] width 354 height 7
drag, startPoint x: 841, startPoint y: 170, endPoint x: 963, endPoint y: 179, distance: 122.3
click at [963, 179] on div "**********" at bounding box center [1028, 172] width 779 height 50
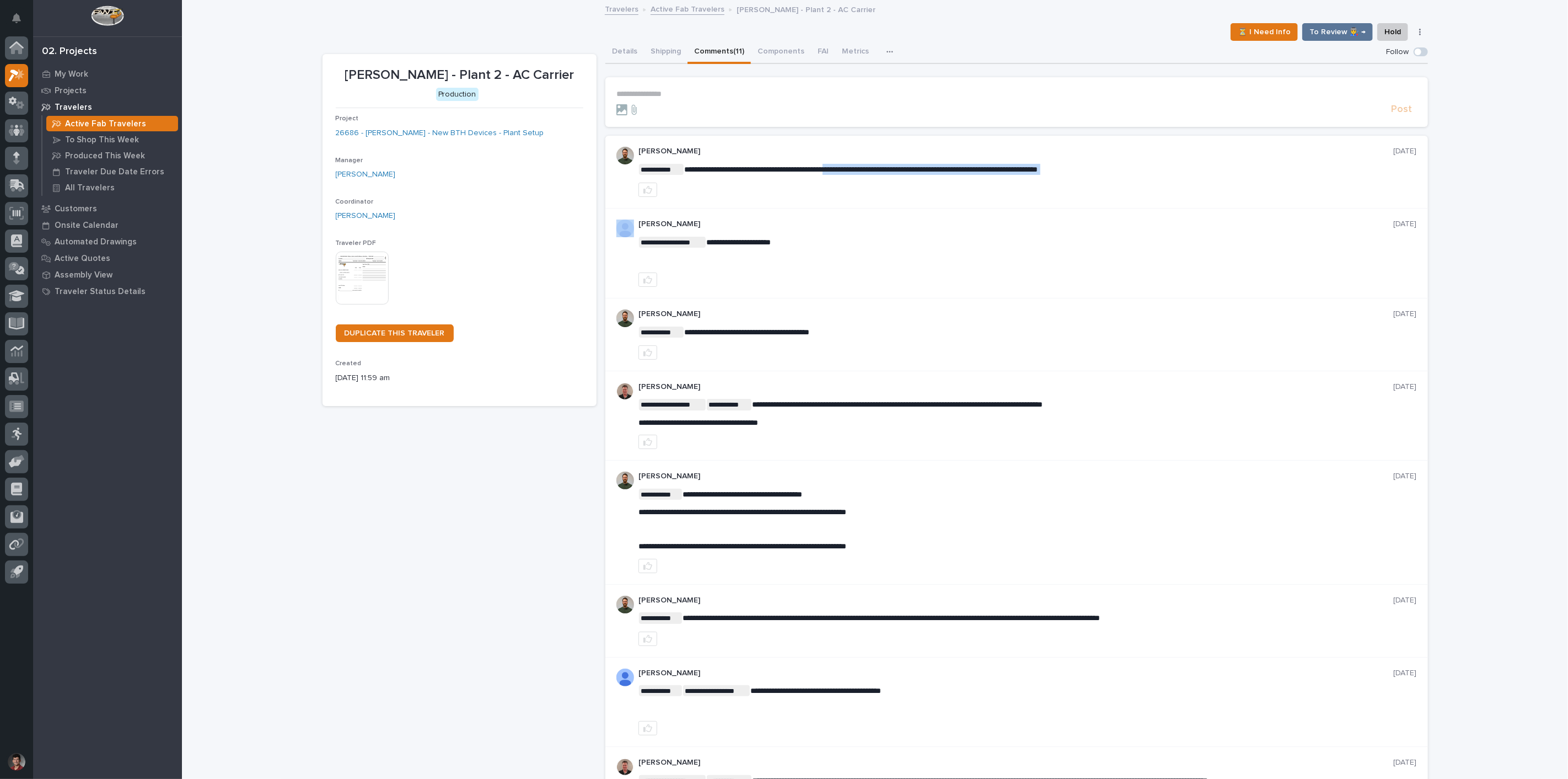
click at [1005, 190] on div at bounding box center [1028, 189] width 779 height 14
drag, startPoint x: 1127, startPoint y: 172, endPoint x: 1169, endPoint y: 174, distance: 42.0
click at [1166, 174] on div "**********" at bounding box center [1028, 172] width 779 height 50
click at [1167, 177] on div "**********" at bounding box center [1028, 172] width 779 height 50
click at [671, 50] on button "Shipping" at bounding box center [666, 52] width 44 height 23
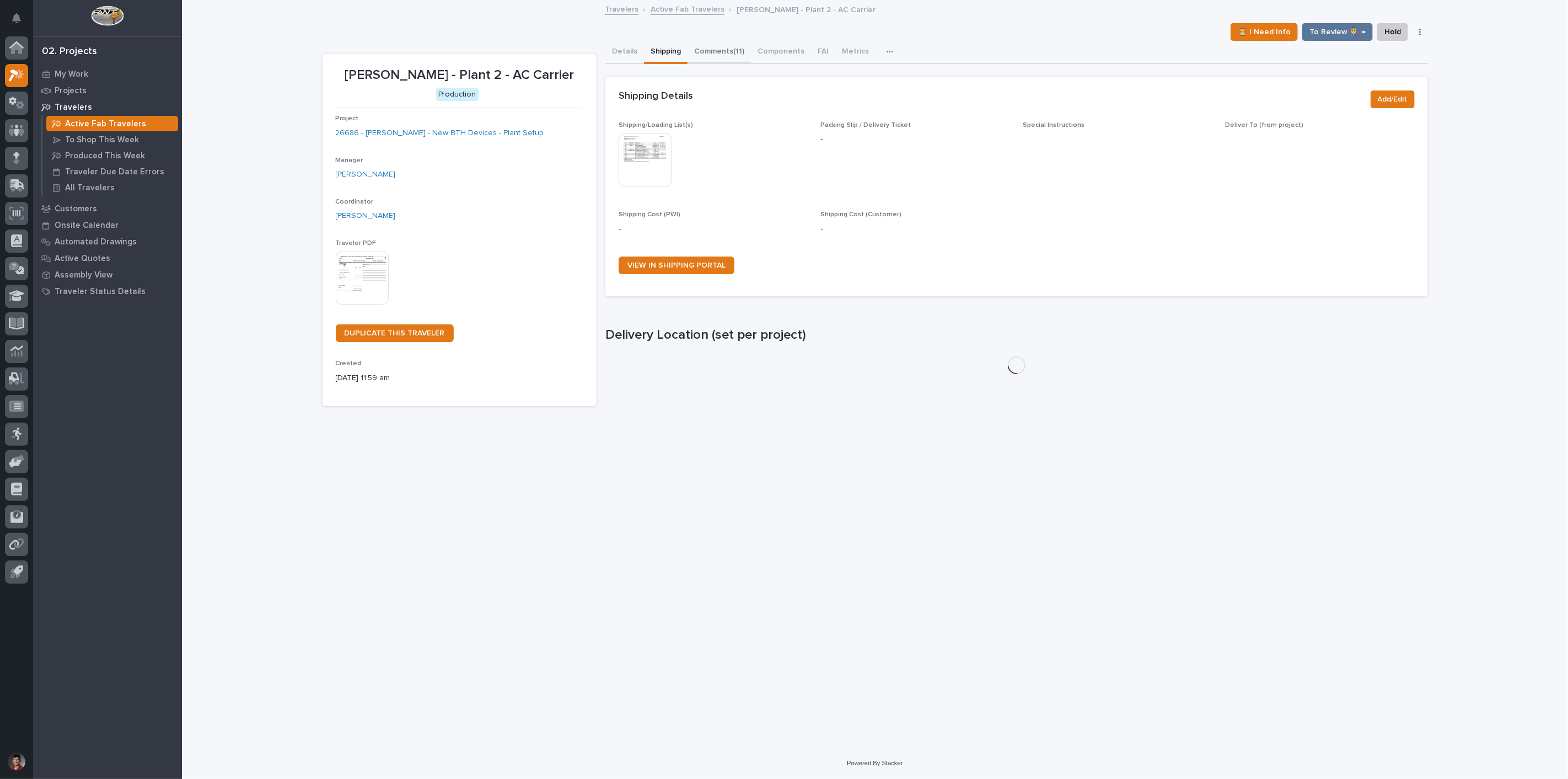
click at [708, 48] on button "Comments (11)" at bounding box center [719, 52] width 64 height 23
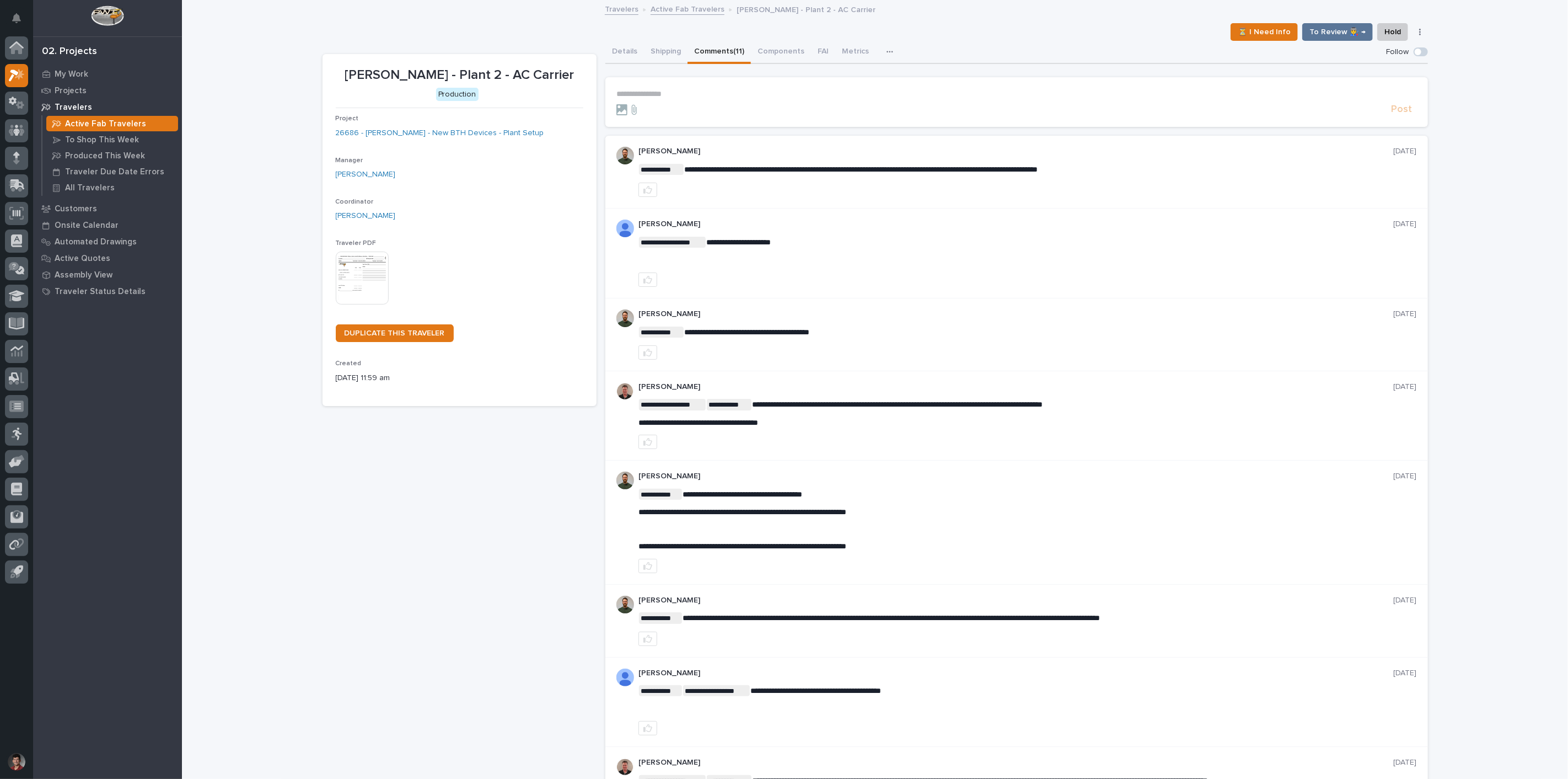
click at [1413, 29] on button "button" at bounding box center [1420, 31] width 16 height 7
click at [58, 67] on div "My Work" at bounding box center [107, 73] width 144 height 16
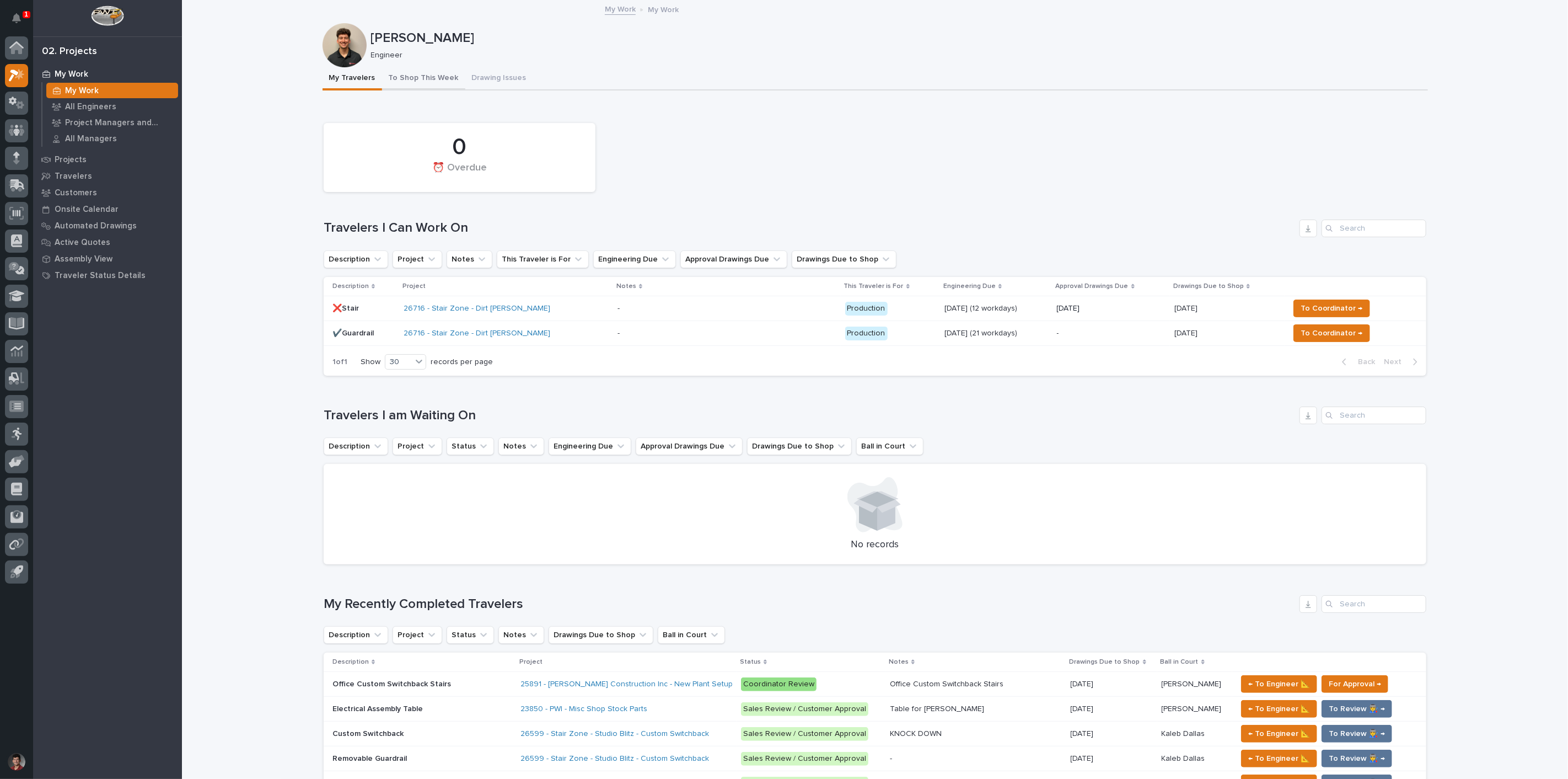
click at [441, 88] on button "To Shop This Week" at bounding box center [423, 79] width 83 height 23
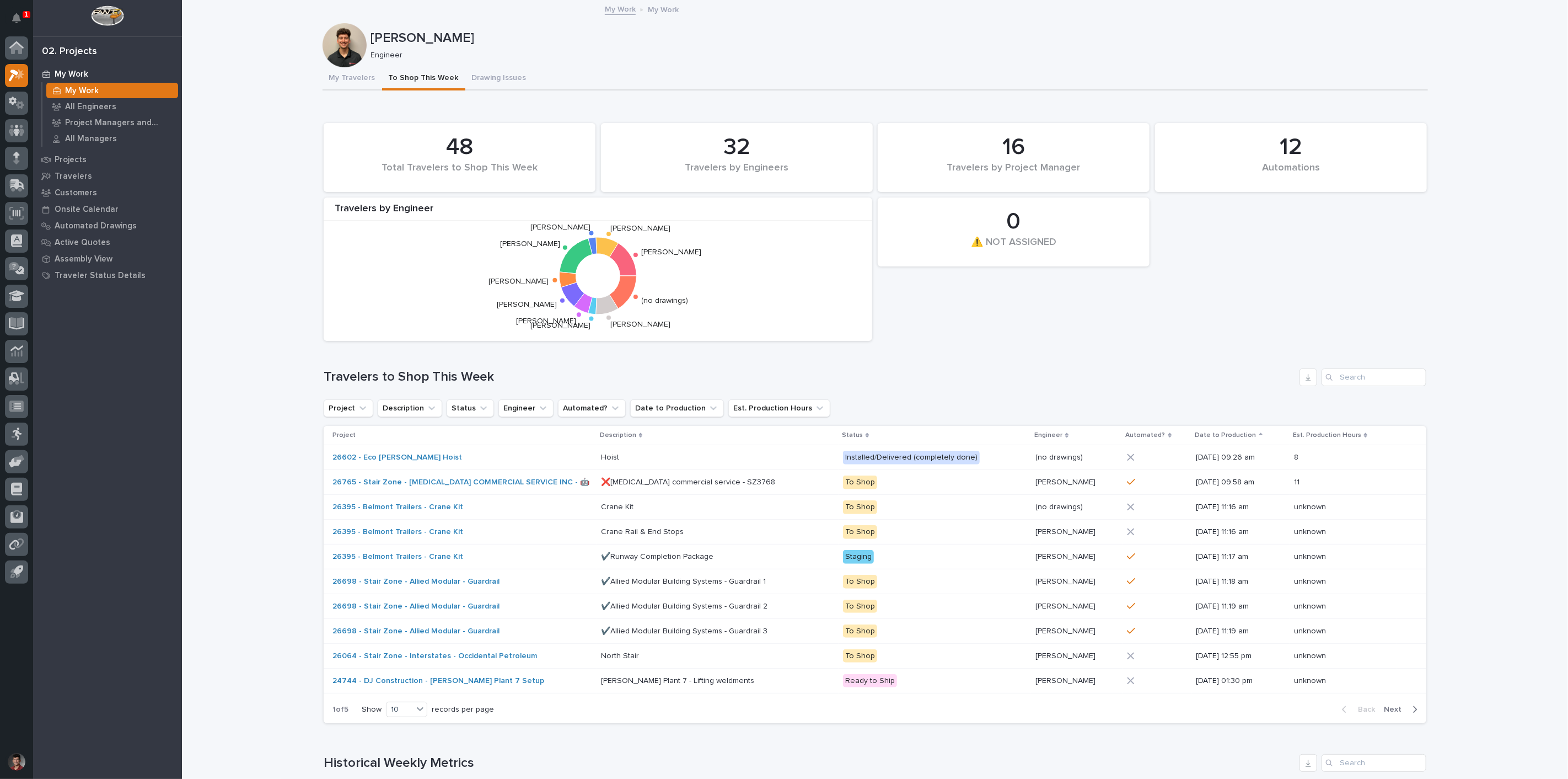
click at [25, 14] on p "1" at bounding box center [26, 14] width 4 height 7
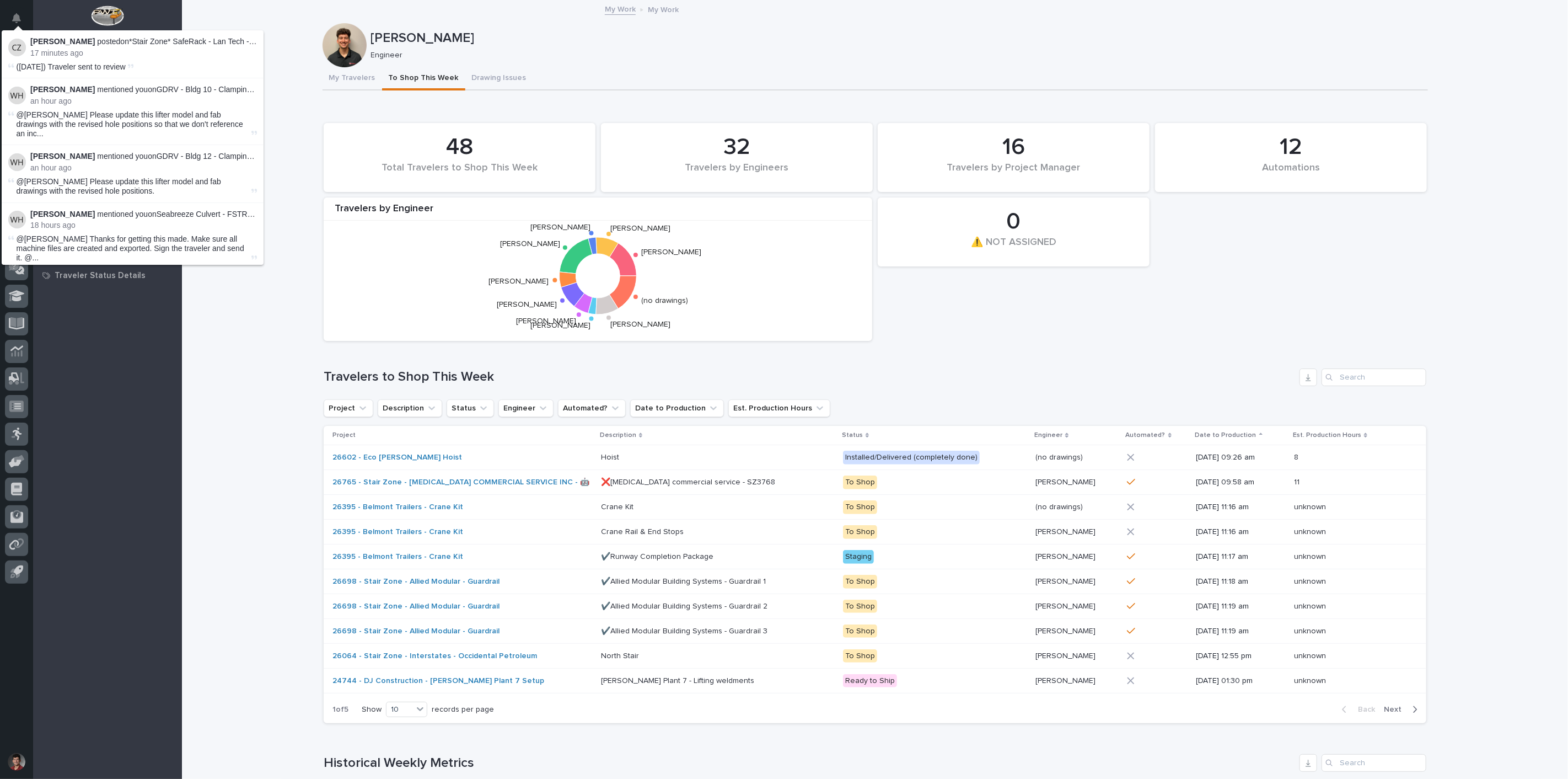
click at [815, 83] on div "My Travelers To Shop This Week Drawing Issues" at bounding box center [875, 79] width 1105 height 23
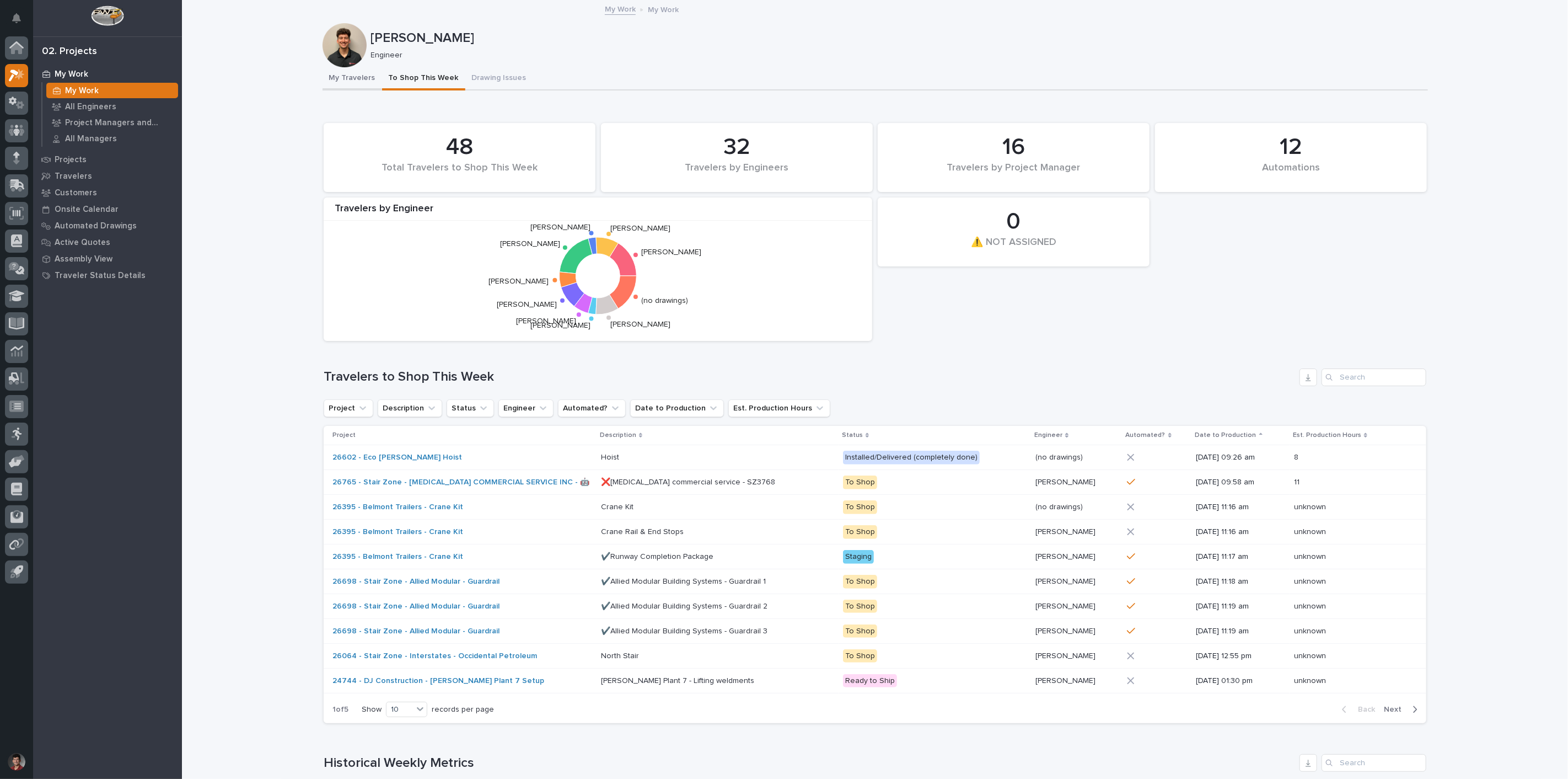
click at [356, 75] on button "My Travelers" at bounding box center [352, 79] width 59 height 23
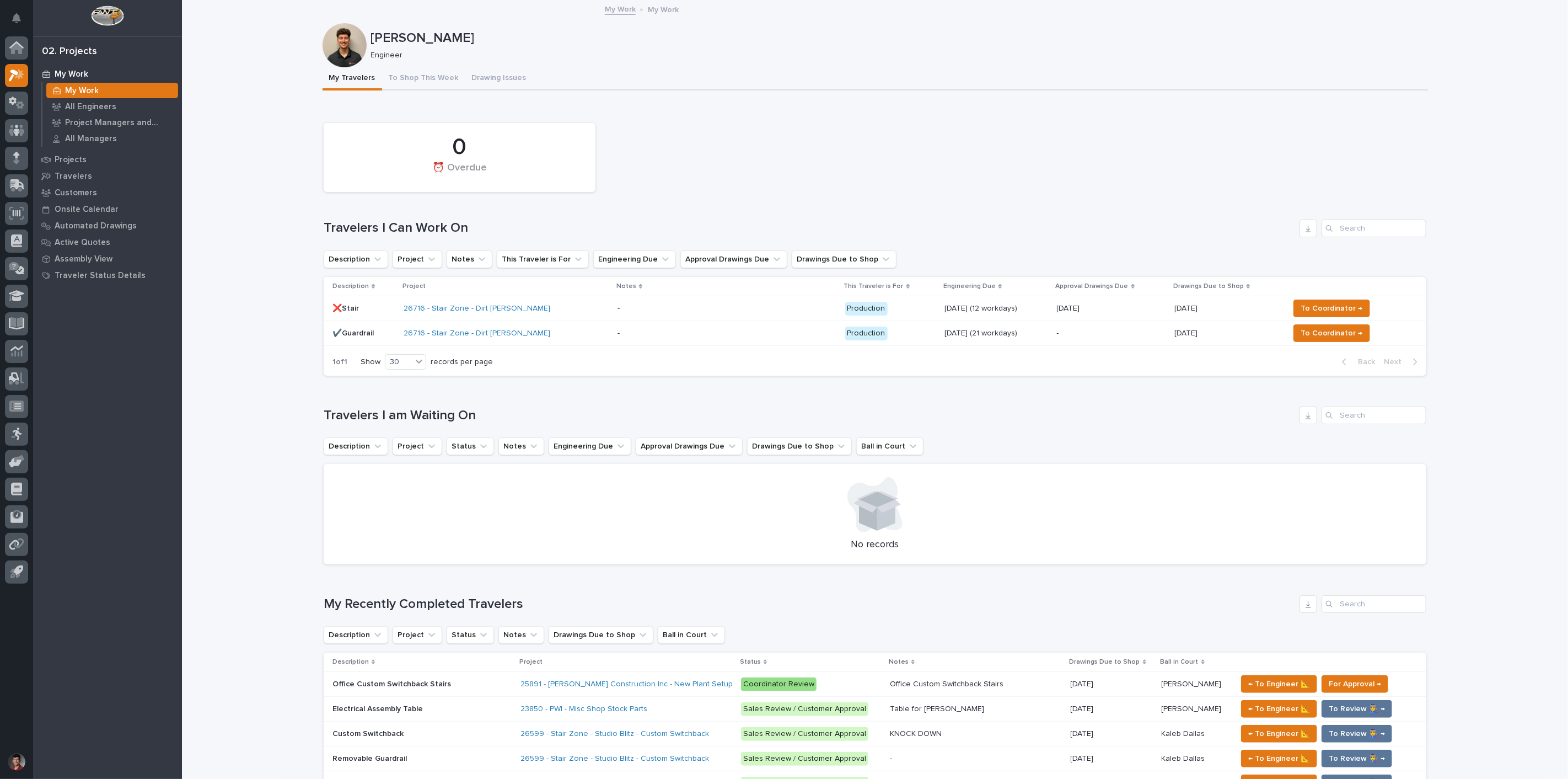
click at [742, 182] on div "0 ⏰ Overdue" at bounding box center [875, 157] width 1114 height 80
